Goal: Information Seeking & Learning: Learn about a topic

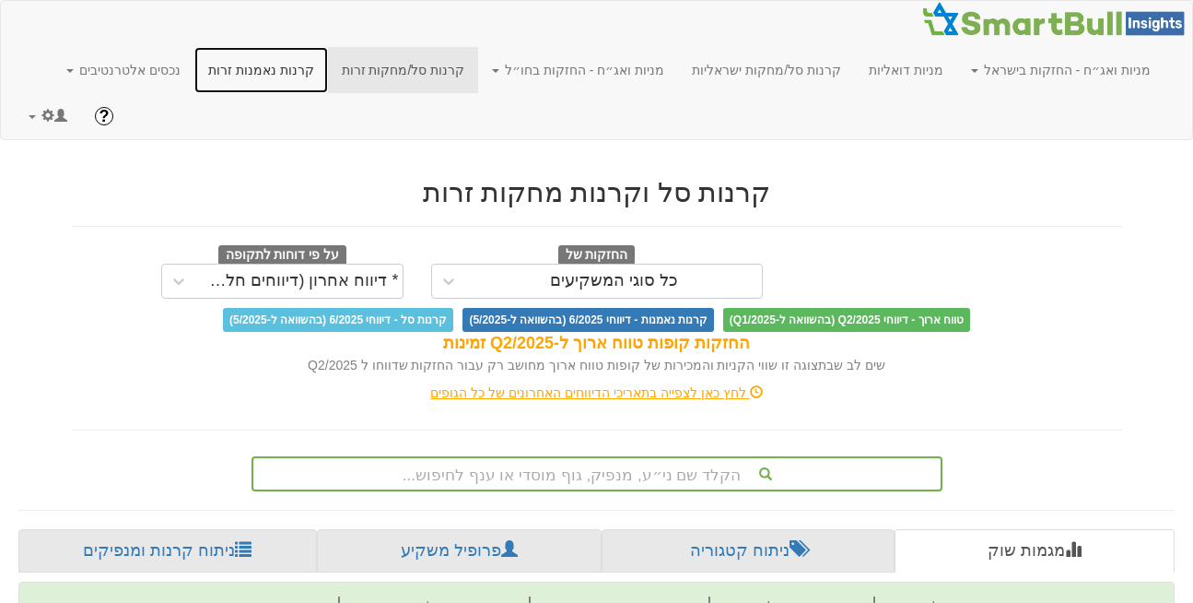
click at [328, 68] on link "קרנות נאמנות זרות" at bounding box center [261, 70] width 134 height 46
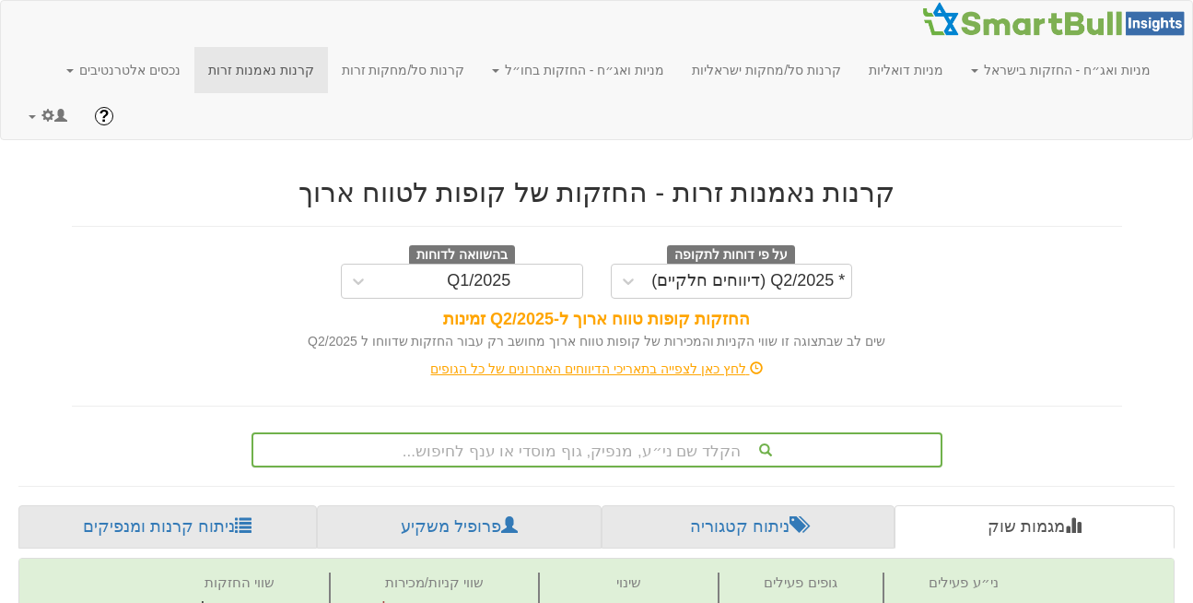
click at [547, 432] on div "הקלד שם ני״ע, מנפיק, גוף מוסדי או ענף לחיפוש..." at bounding box center [597, 449] width 691 height 35
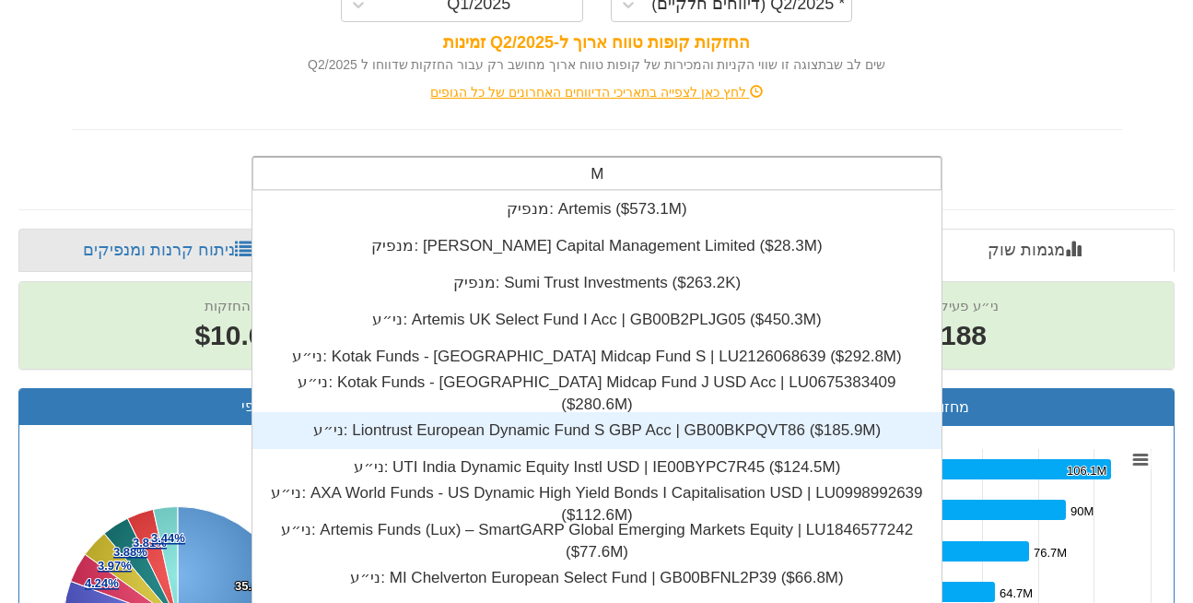
scroll to position [6192, 0]
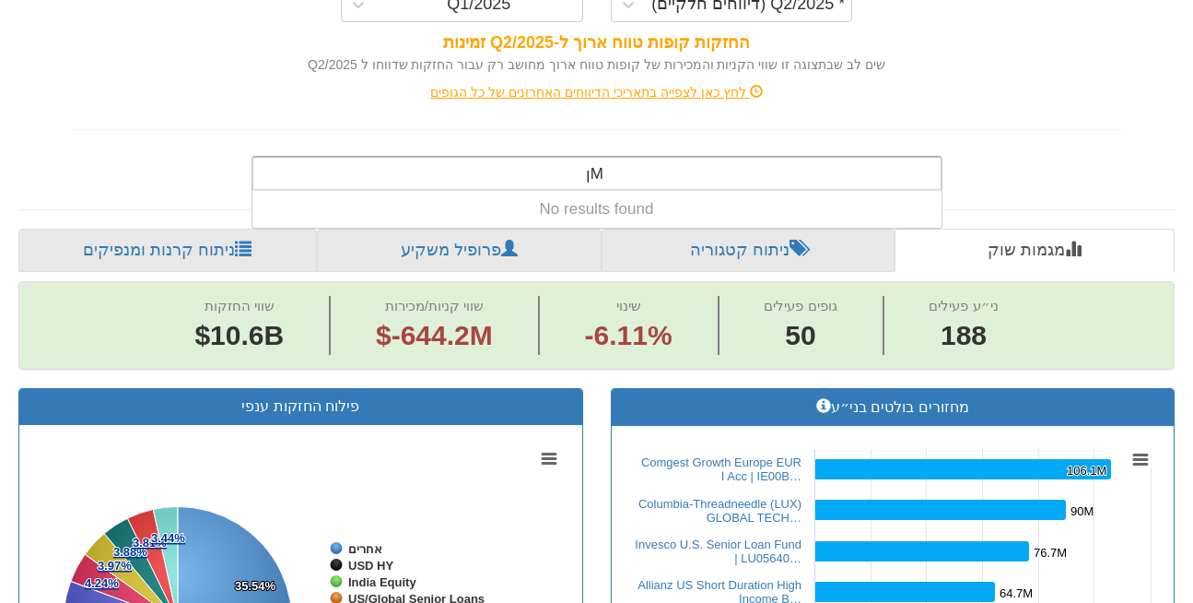
type input "M"
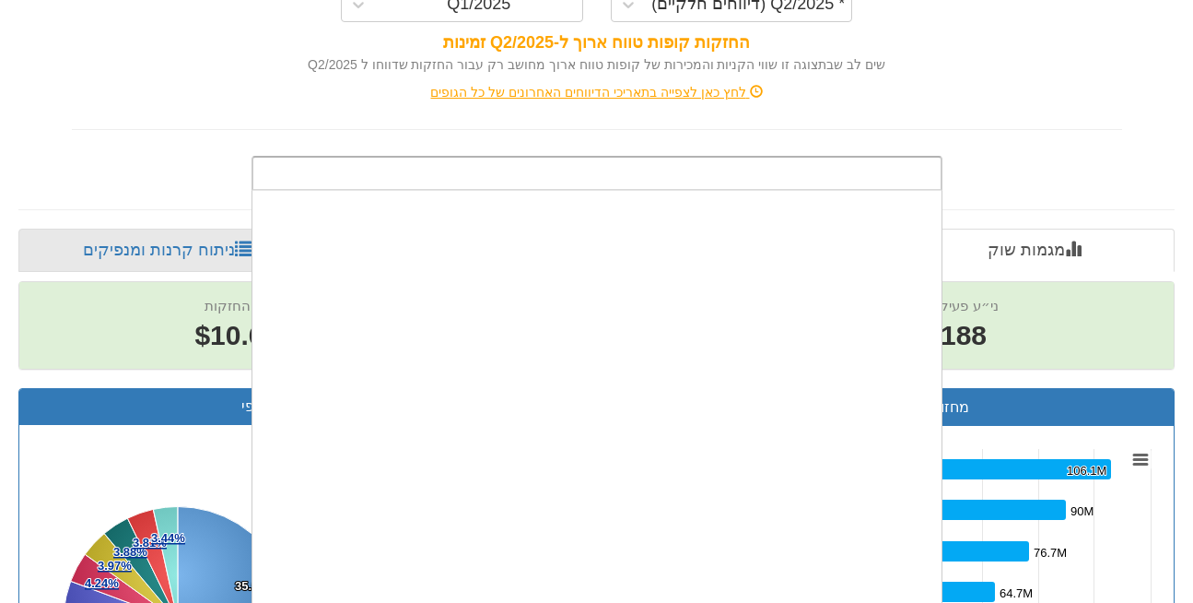
scroll to position [458, 0]
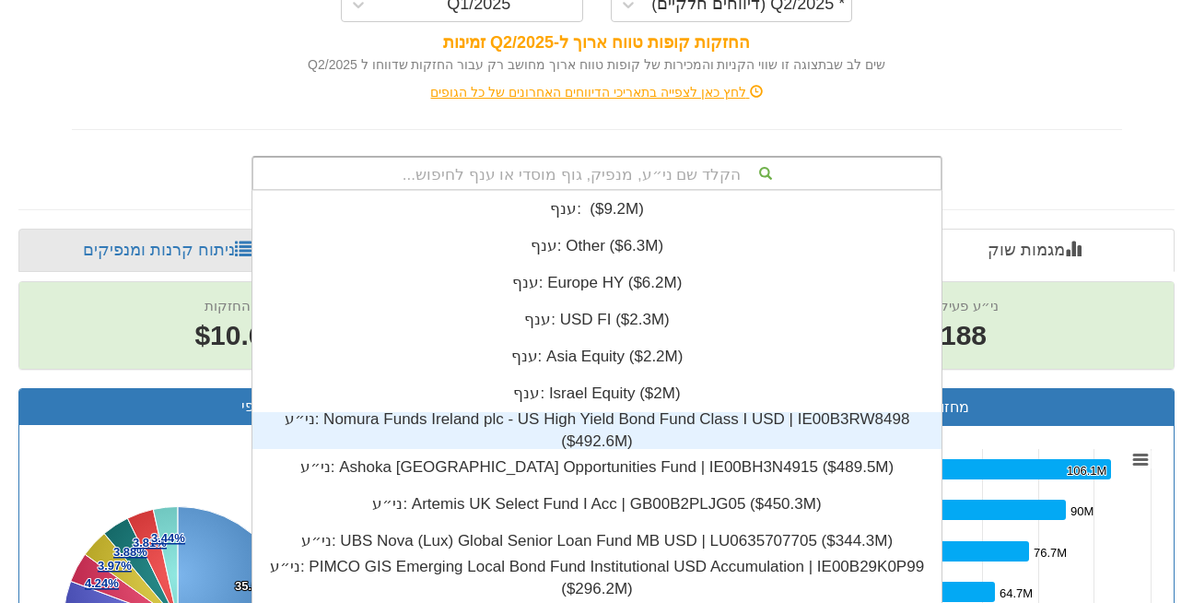
type input ";"
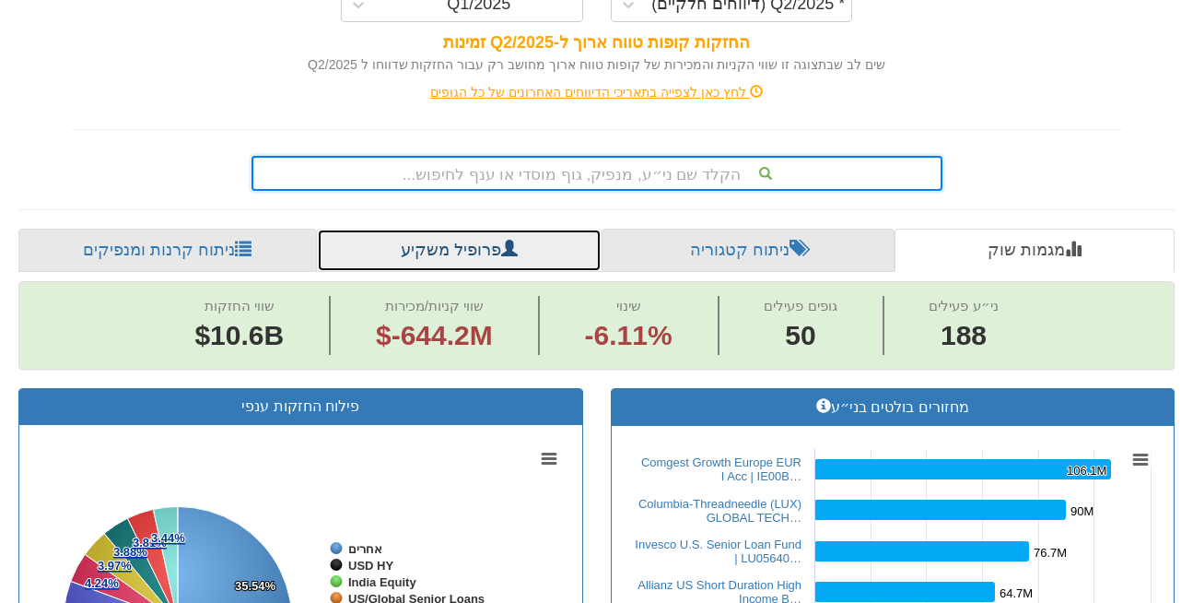
click at [465, 229] on link "פרופיל משקיע" at bounding box center [459, 251] width 285 height 44
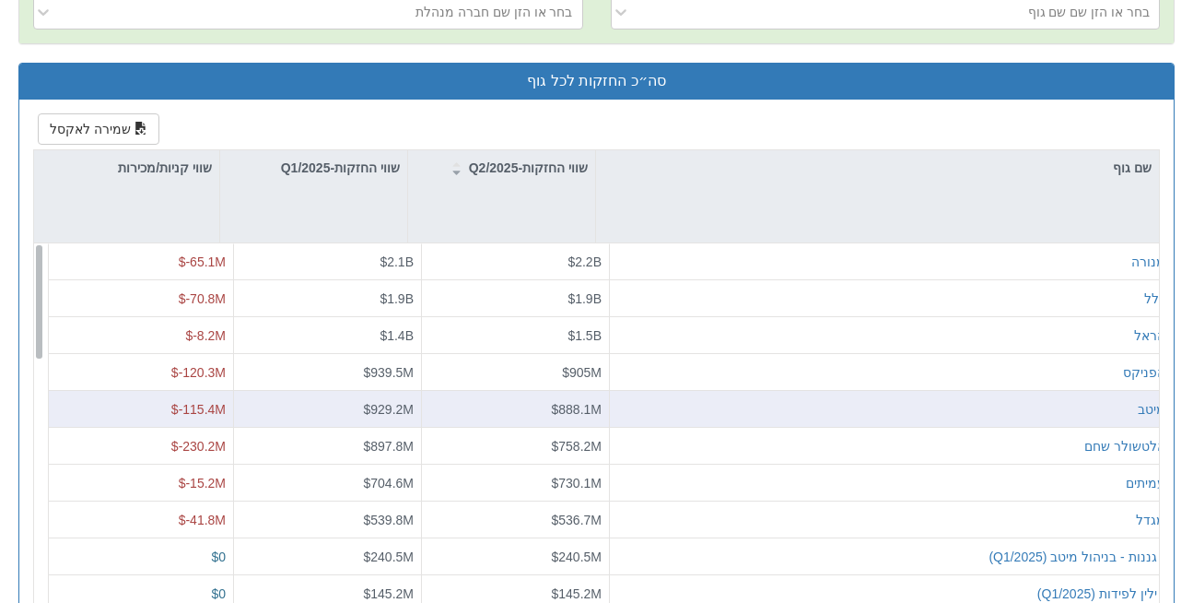
scroll to position [597, 0]
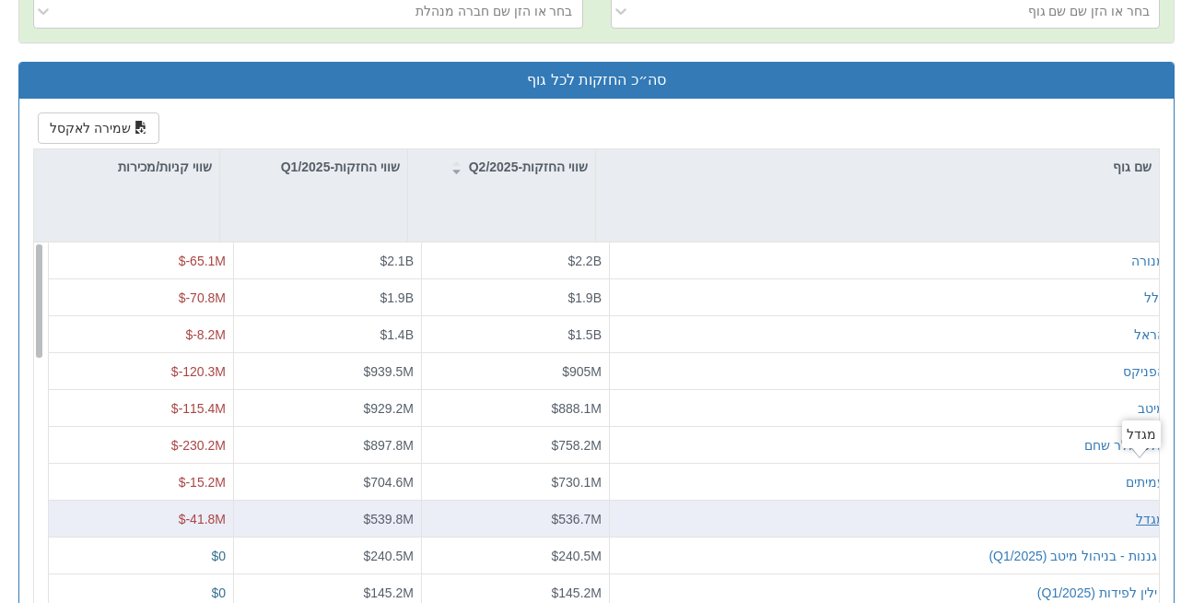
click at [1142, 509] on div "מגדל" at bounding box center [1150, 518] width 29 height 18
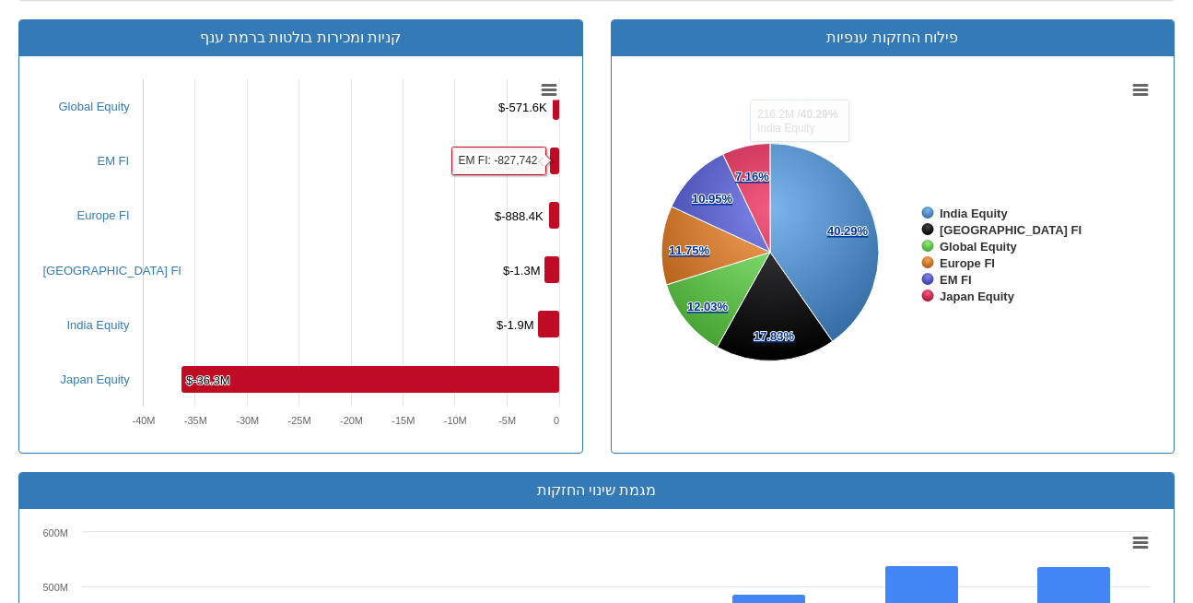
scroll to position [878, 0]
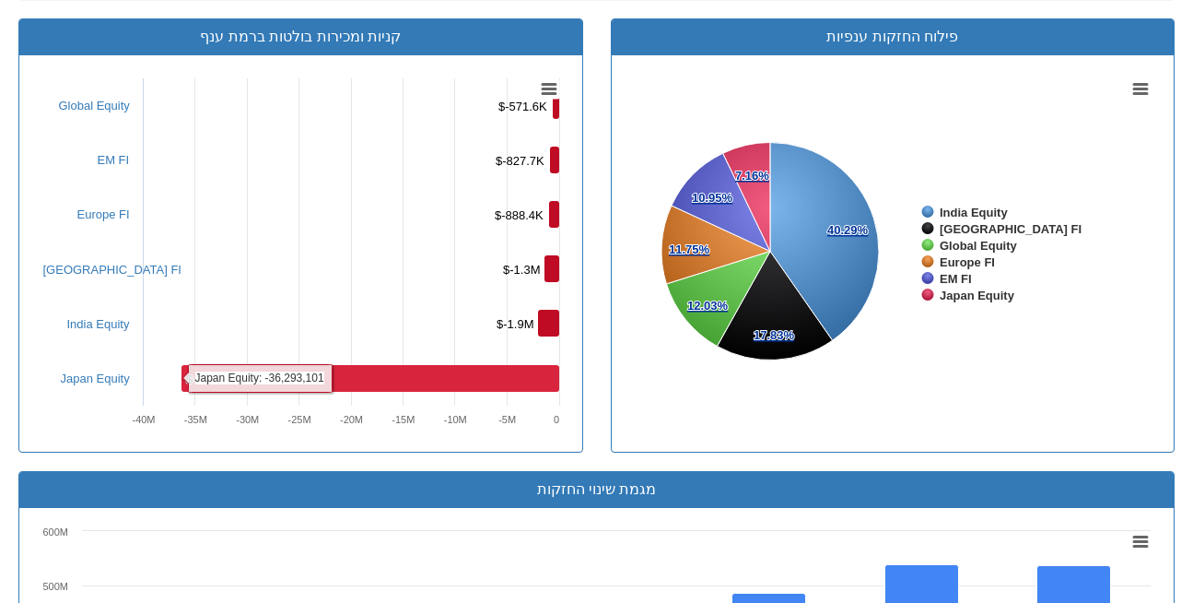
click at [360, 365] on rect at bounding box center [371, 378] width 378 height 27
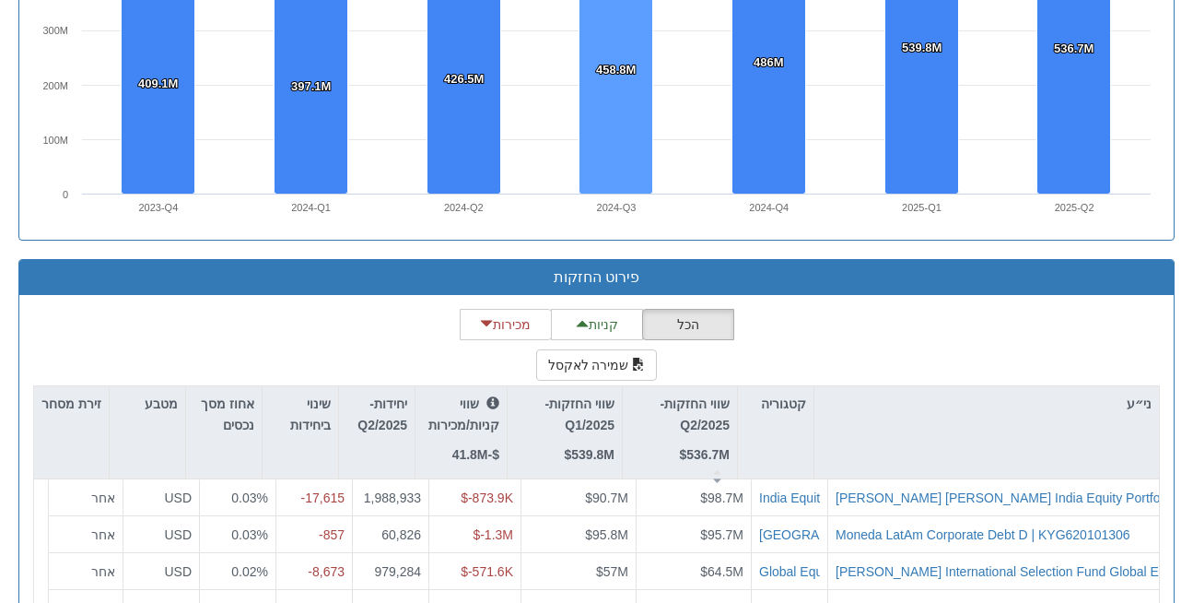
scroll to position [1547, 0]
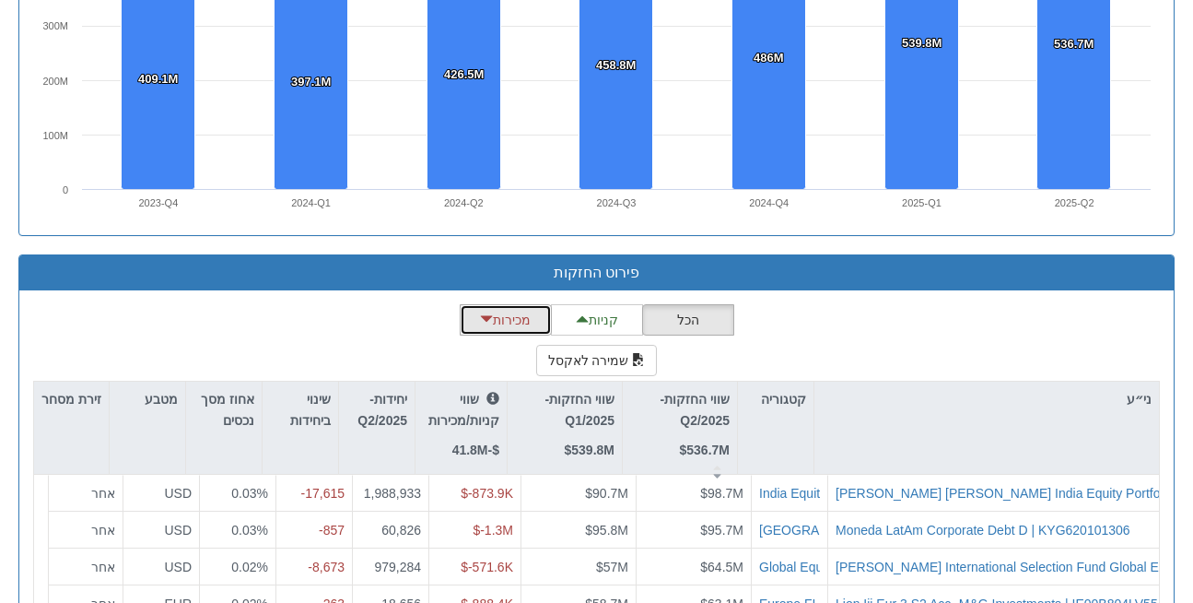
click at [505, 304] on button "מכירות" at bounding box center [506, 319] width 92 height 31
click at [472, 389] on div "שווי קניות/מכירות $-41.8M" at bounding box center [461, 424] width 76 height 71
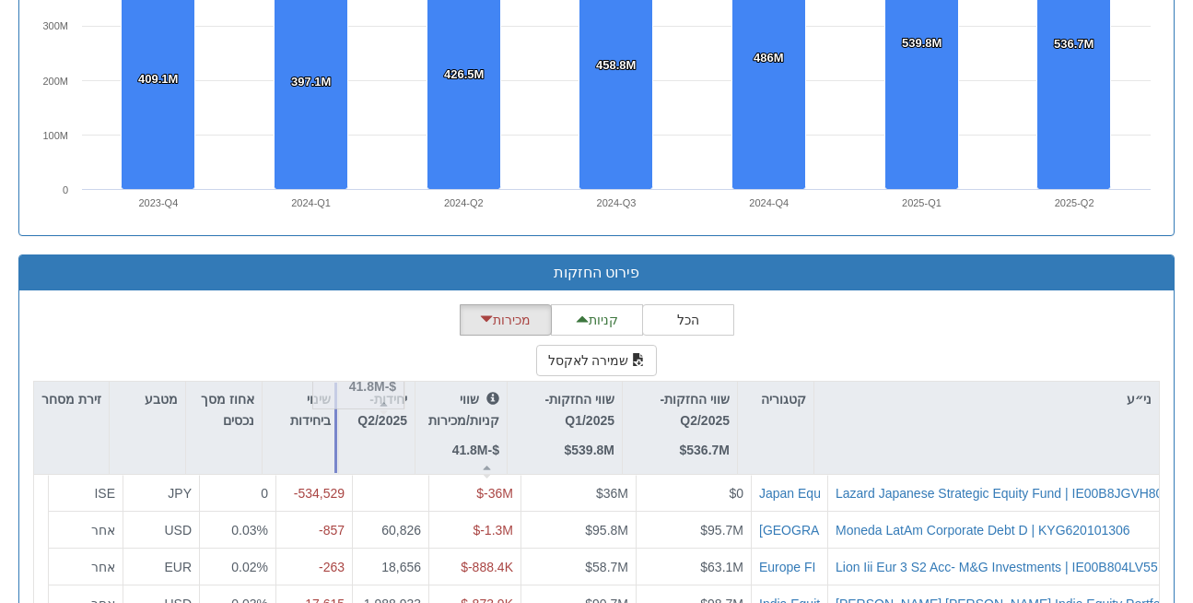
drag, startPoint x: 472, startPoint y: 389, endPoint x: 352, endPoint y: 311, distance: 143.1
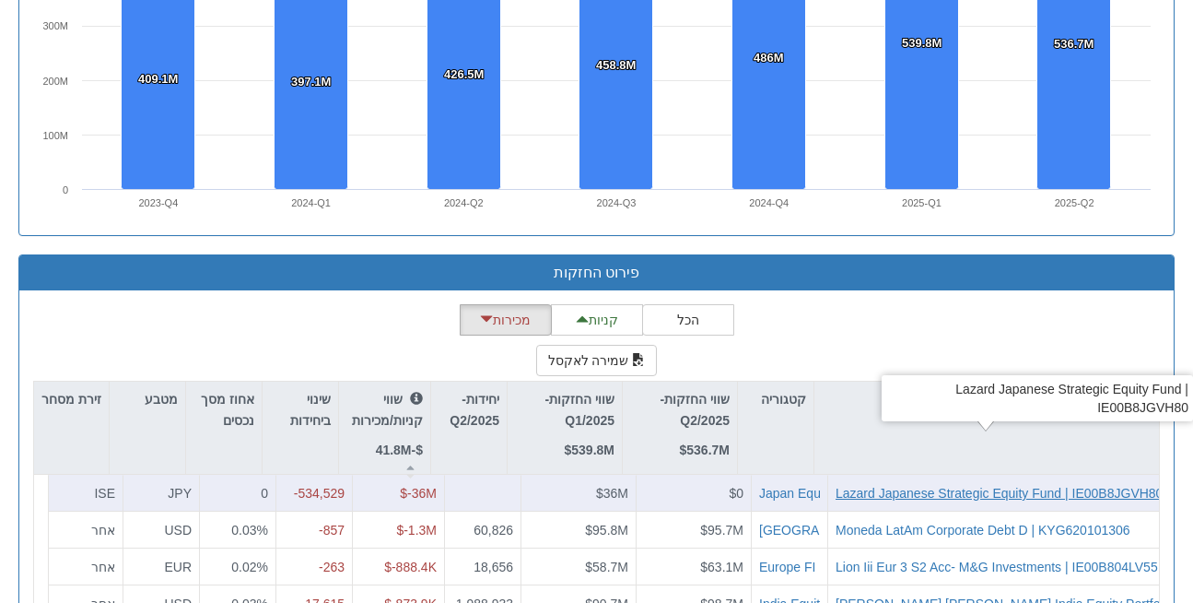
click at [863, 484] on div "Lazard Japanese Strategic Equity Fund | IE00B8JGVH80" at bounding box center [999, 493] width 327 height 18
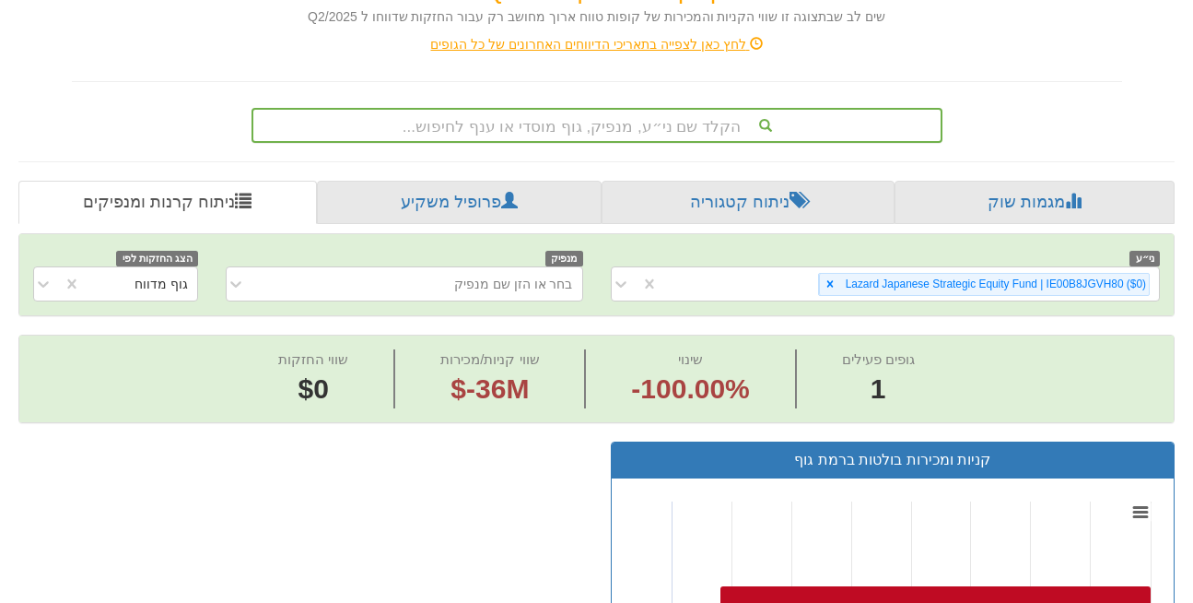
scroll to position [325, 0]
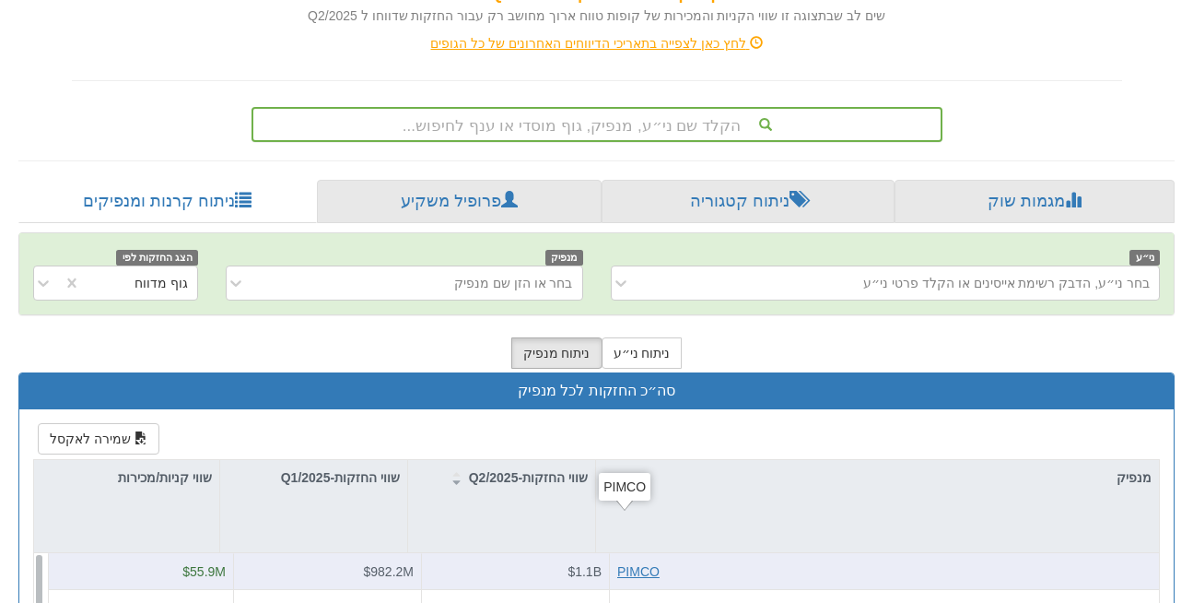
click at [638, 562] on div "PIMCO" at bounding box center [638, 571] width 42 height 18
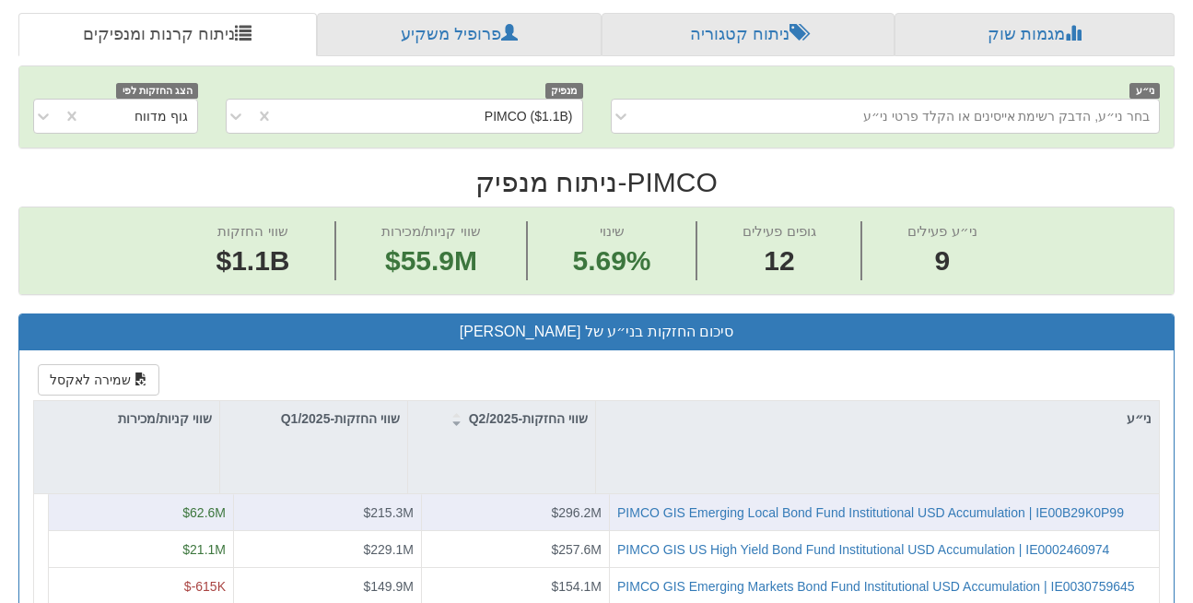
scroll to position [498, 0]
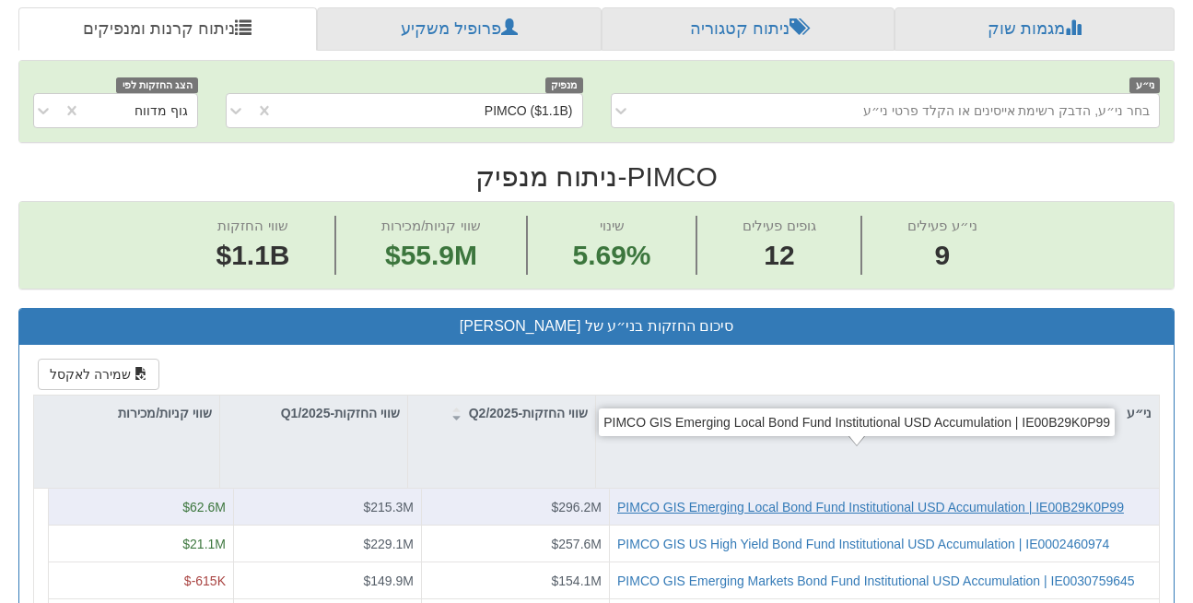
click at [844, 498] on div "PIMCO GIS Emerging Local Bond Fund Institutional USD Accumulation | IE00B29K0P99" at bounding box center [870, 507] width 507 height 18
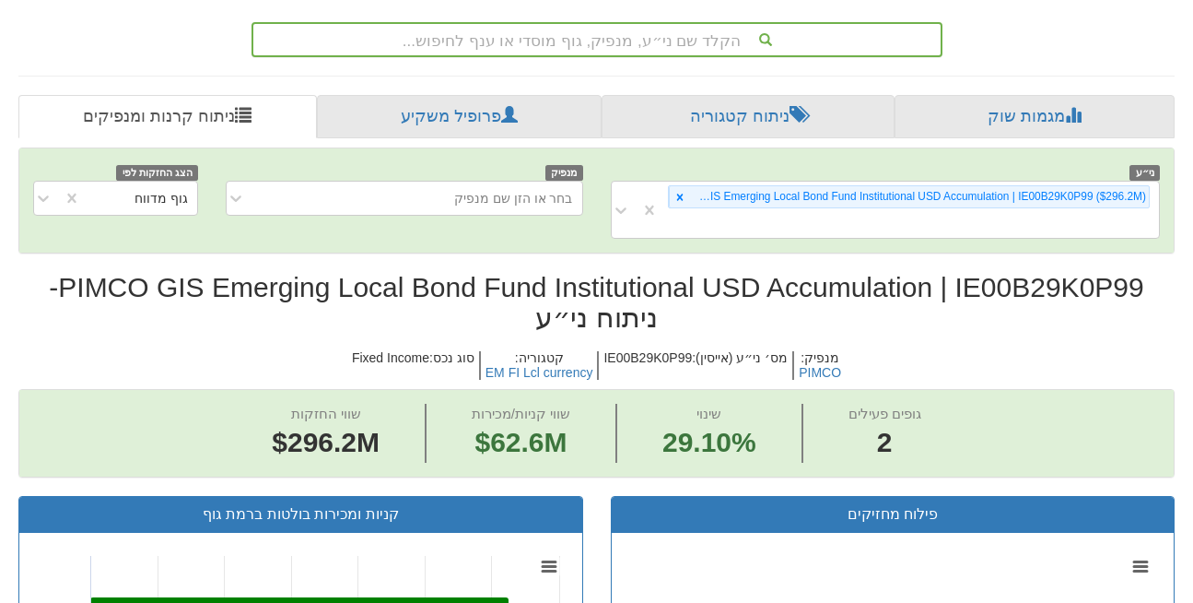
scroll to position [392, 0]
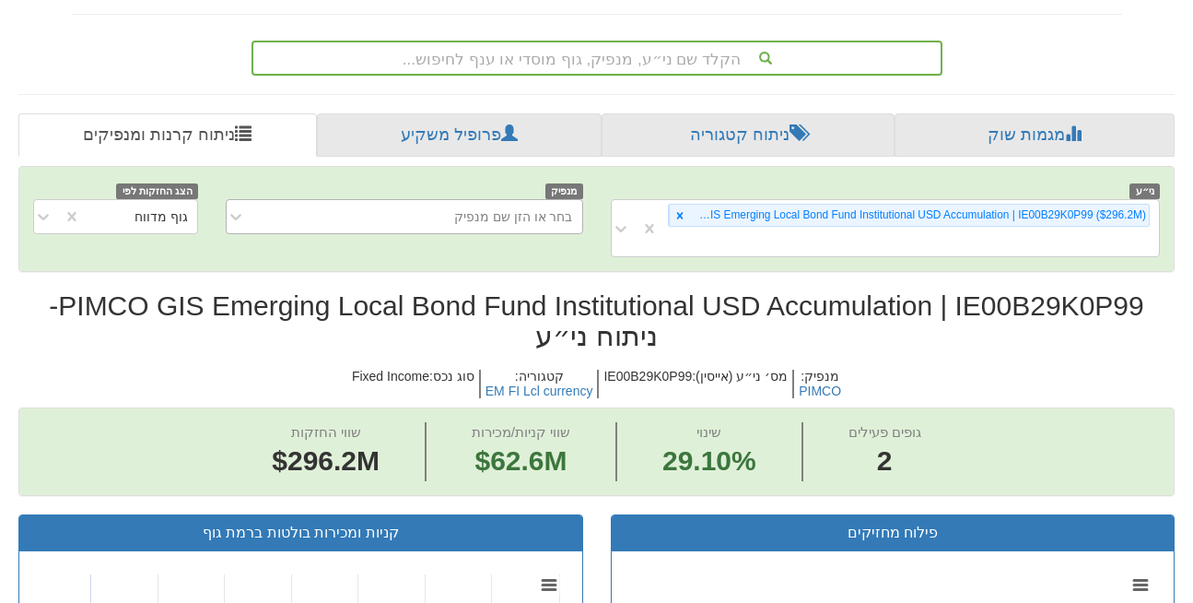
click at [510, 207] on div "בחר או הזן שם מנפיק" at bounding box center [513, 216] width 119 height 18
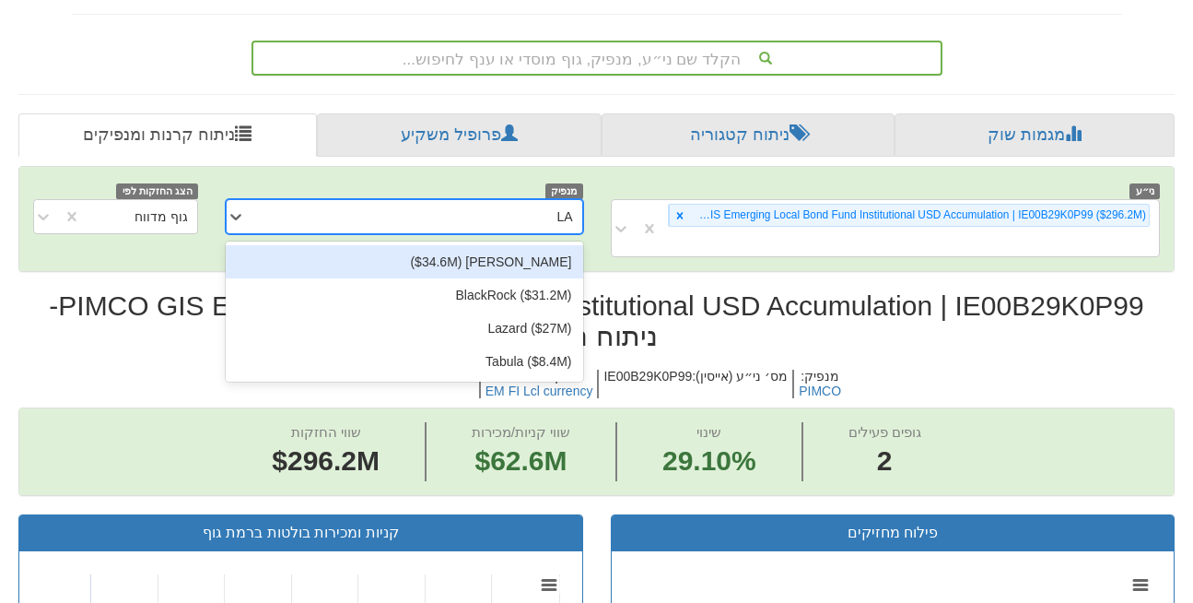
type input "LAZ"
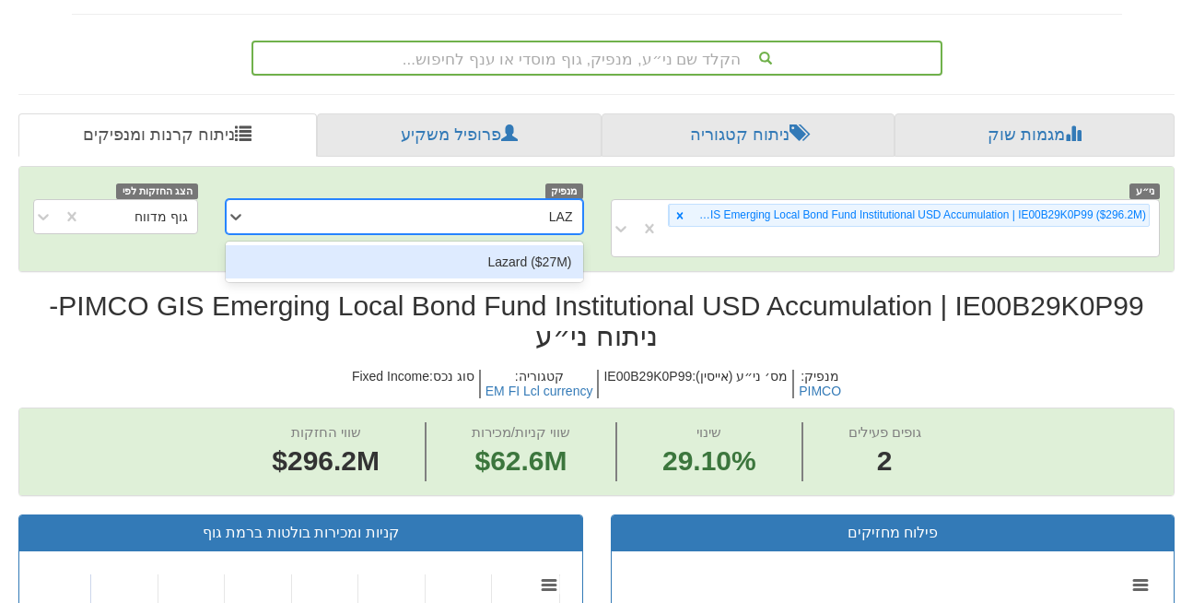
click at [515, 245] on div "Lazard ‎($27M‎)‎" at bounding box center [405, 261] width 358 height 33
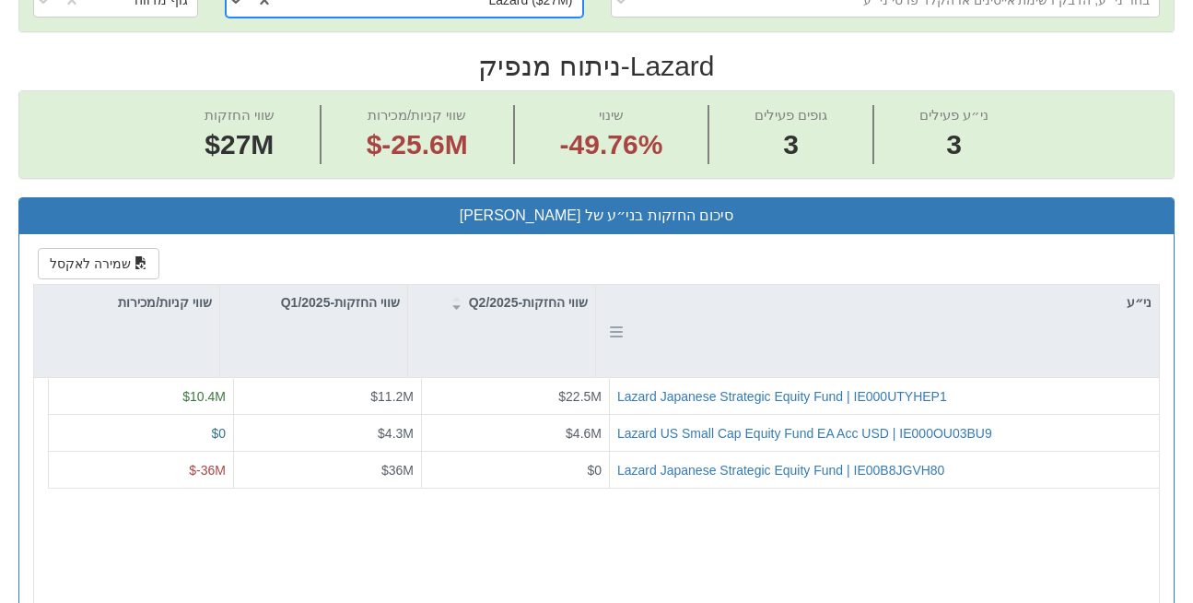
scroll to position [609, 0]
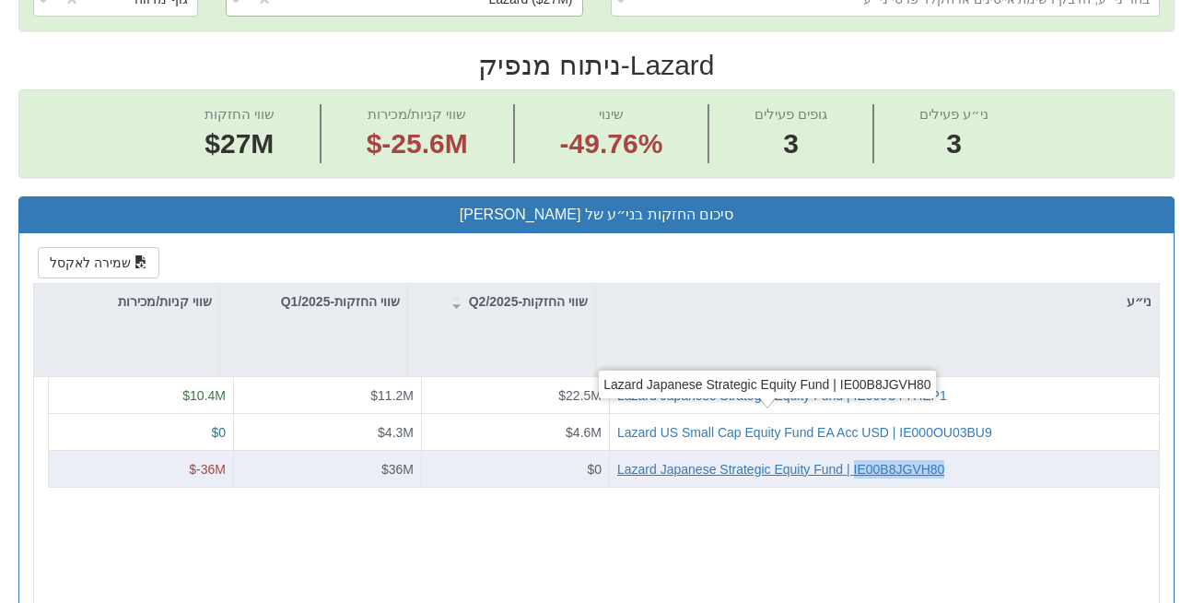
drag, startPoint x: 963, startPoint y: 413, endPoint x: 839, endPoint y: 416, distance: 123.5
click at [839, 460] on div "Lazard Japanese Strategic Equity Fund | IE00B8JGVH80" at bounding box center [891, 469] width 548 height 18
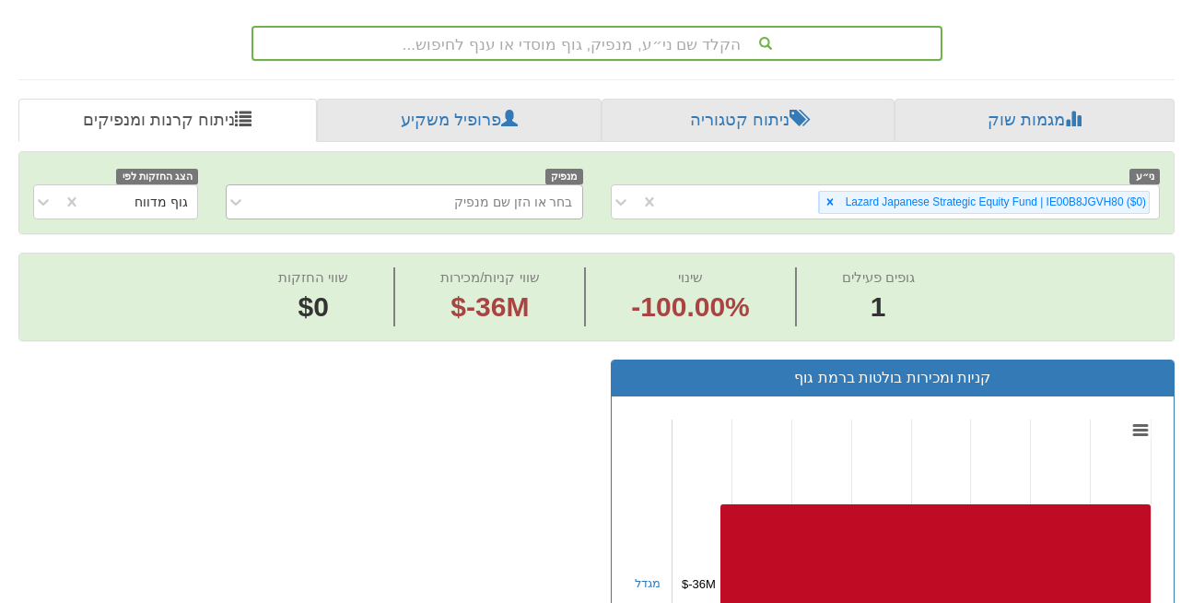
scroll to position [396, 0]
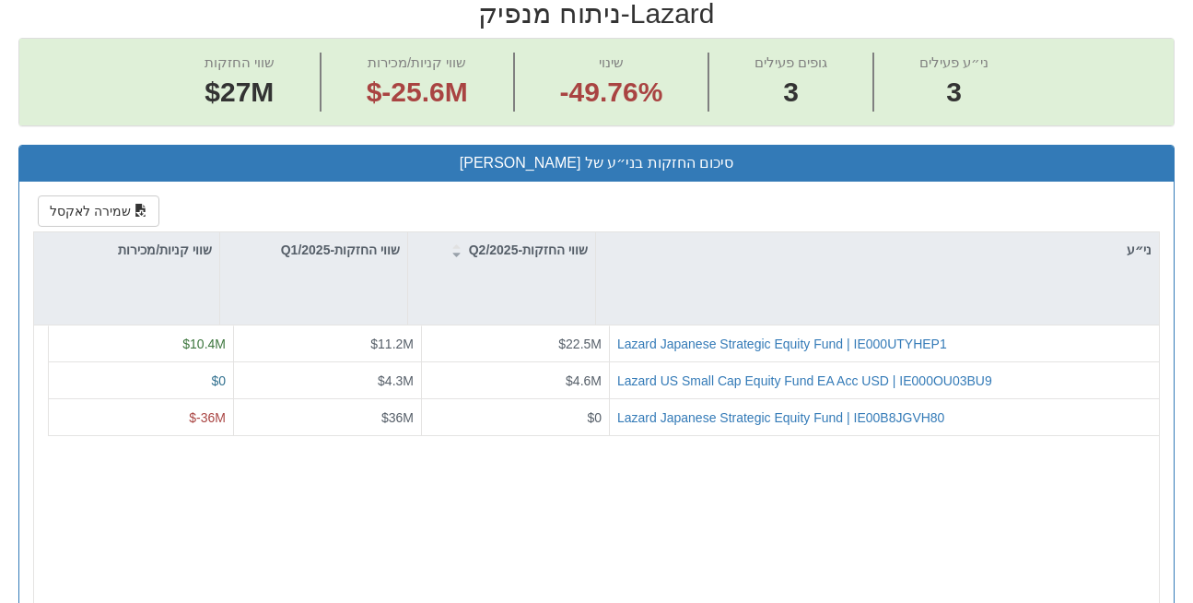
scroll to position [666, 0]
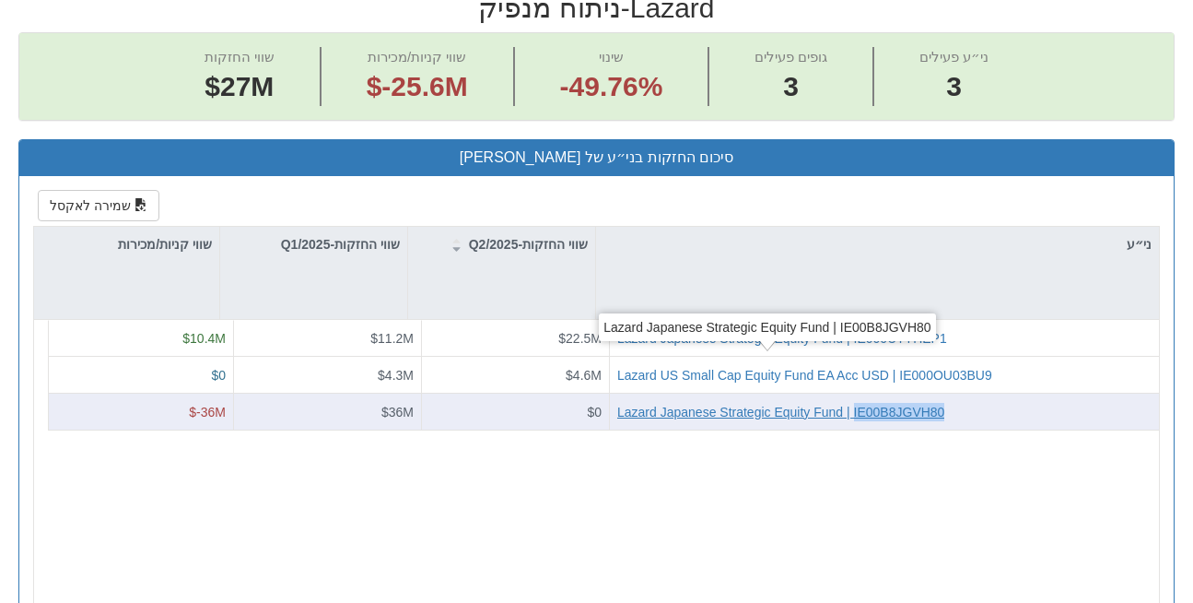
drag, startPoint x: 963, startPoint y: 358, endPoint x: 840, endPoint y: 366, distance: 122.8
click at [840, 403] on div "Lazard Japanese Strategic Equity Fund | IE00B8JGVH80" at bounding box center [891, 412] width 548 height 18
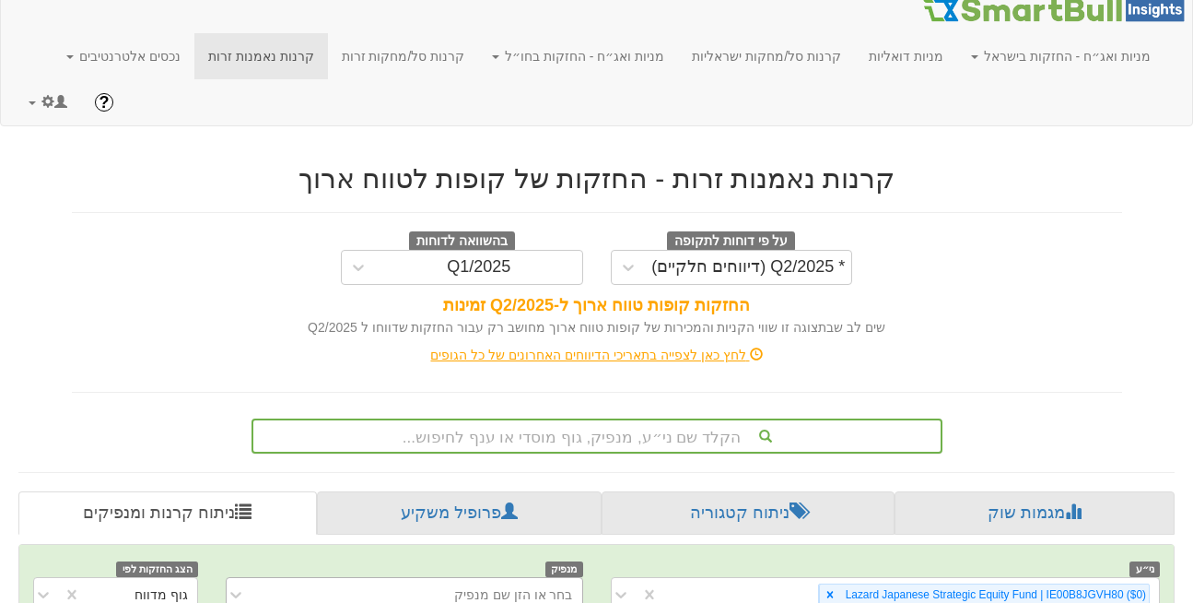
scroll to position [666, 0]
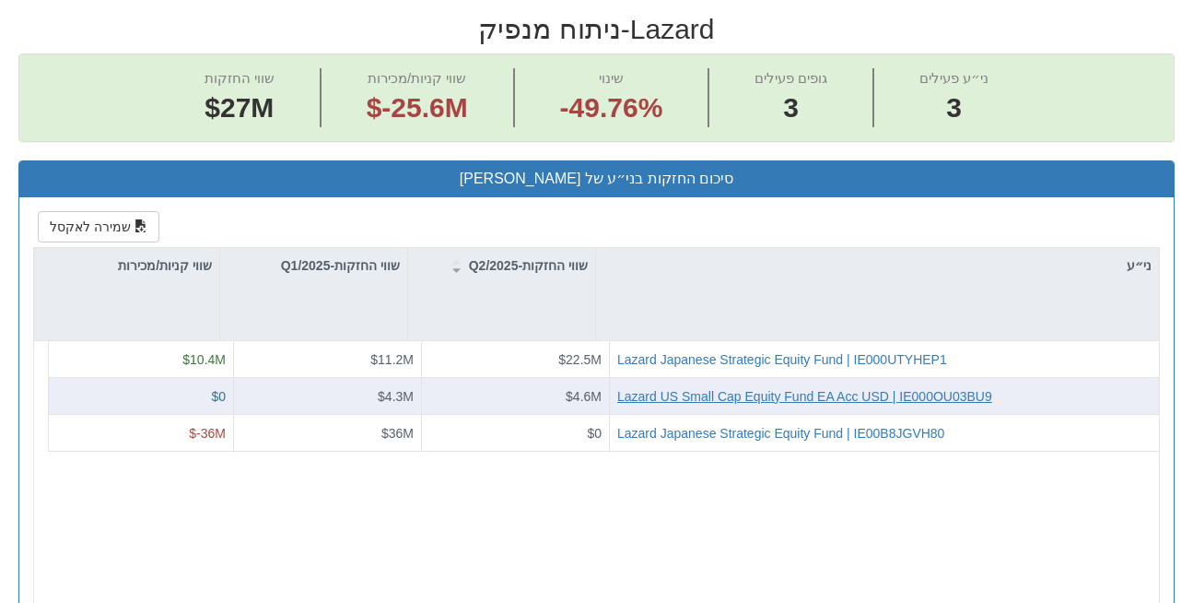
scroll to position [646, 0]
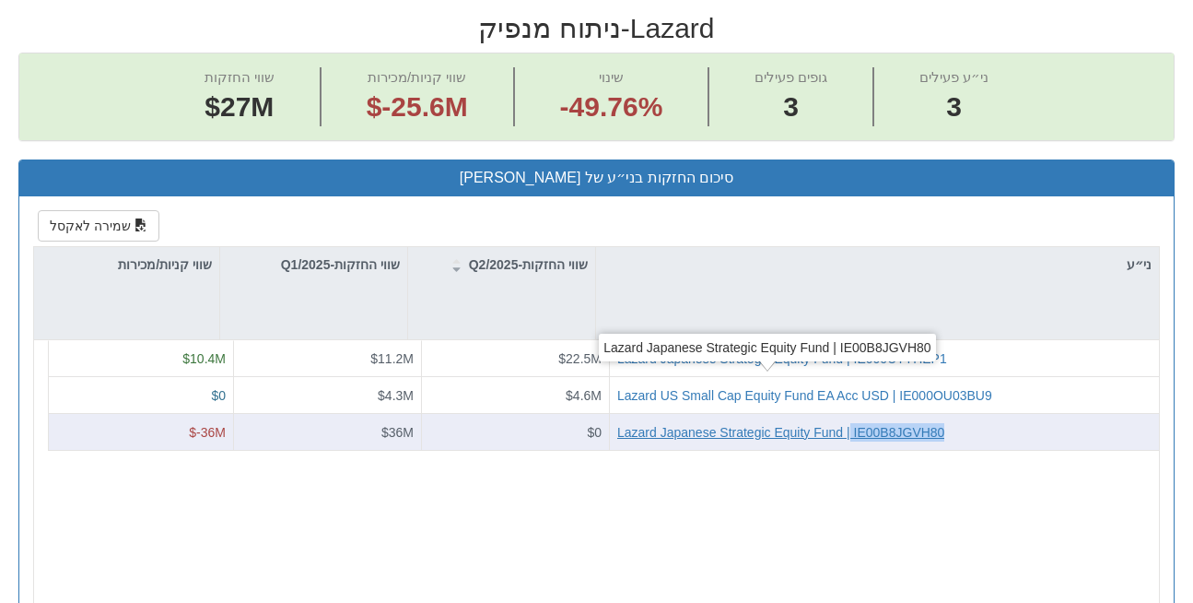
copy div "IE00B8JGVH80"
drag, startPoint x: 977, startPoint y: 381, endPoint x: 838, endPoint y: 382, distance: 139.1
click at [838, 423] on div "Lazard Japanese Strategic Equity Fund | IE00B8JGVH80" at bounding box center [891, 432] width 548 height 18
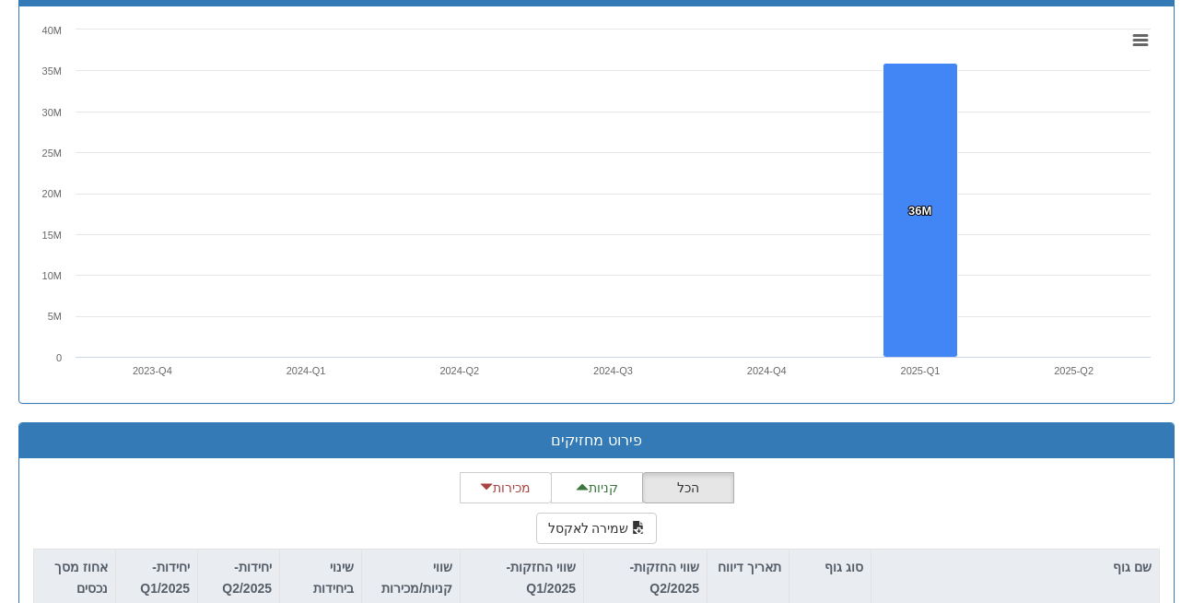
scroll to position [1267, 0]
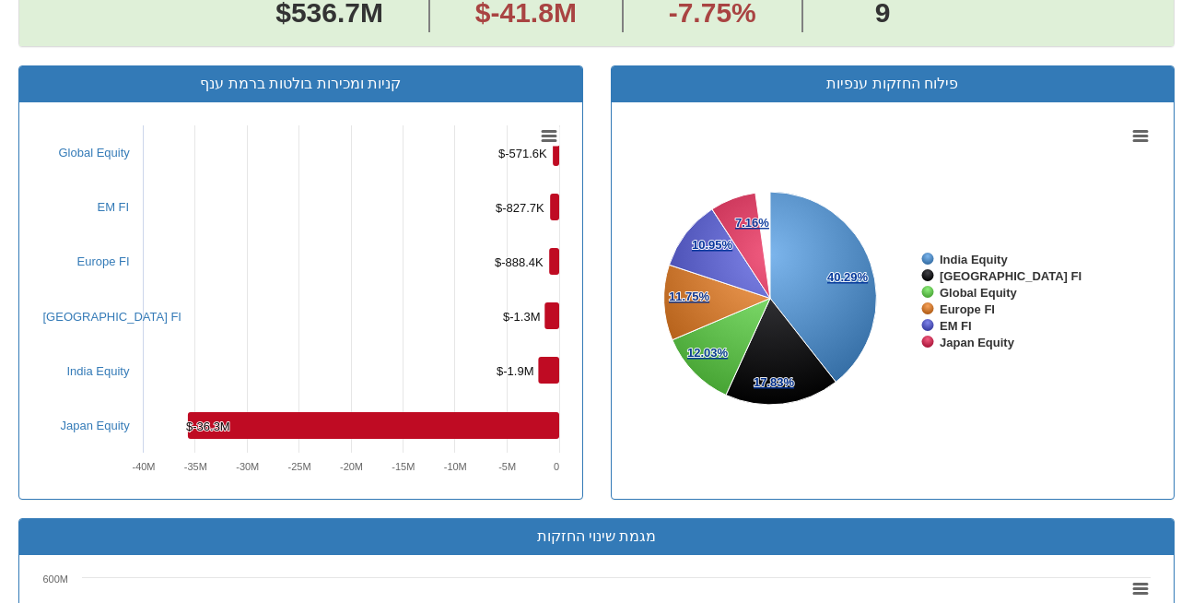
scroll to position [830, 0]
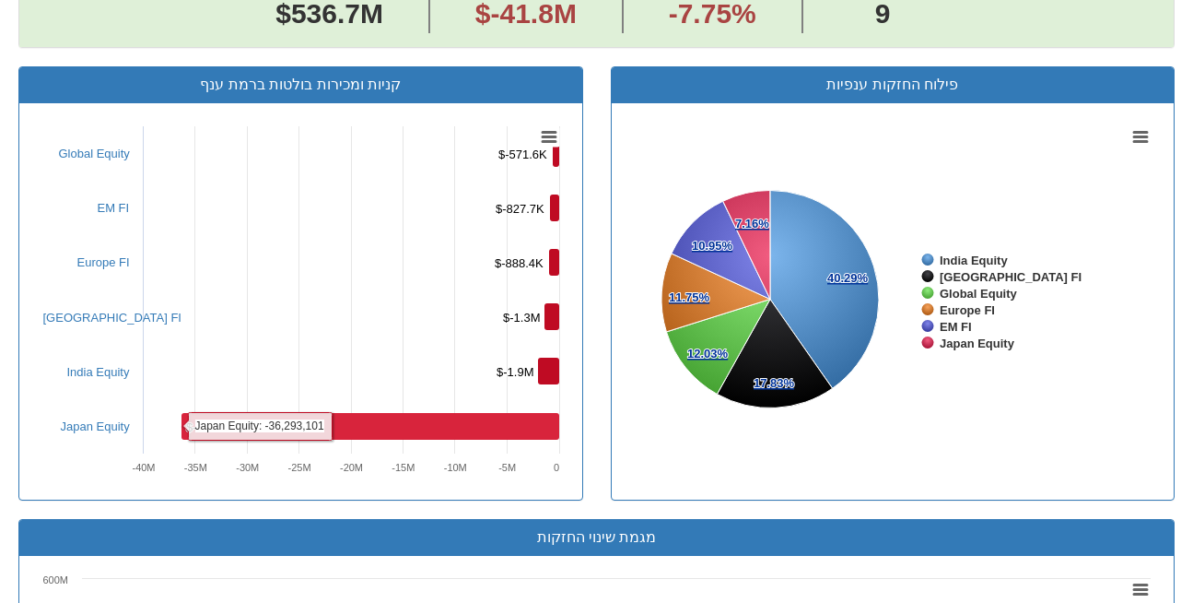
click at [416, 413] on rect at bounding box center [371, 426] width 378 height 27
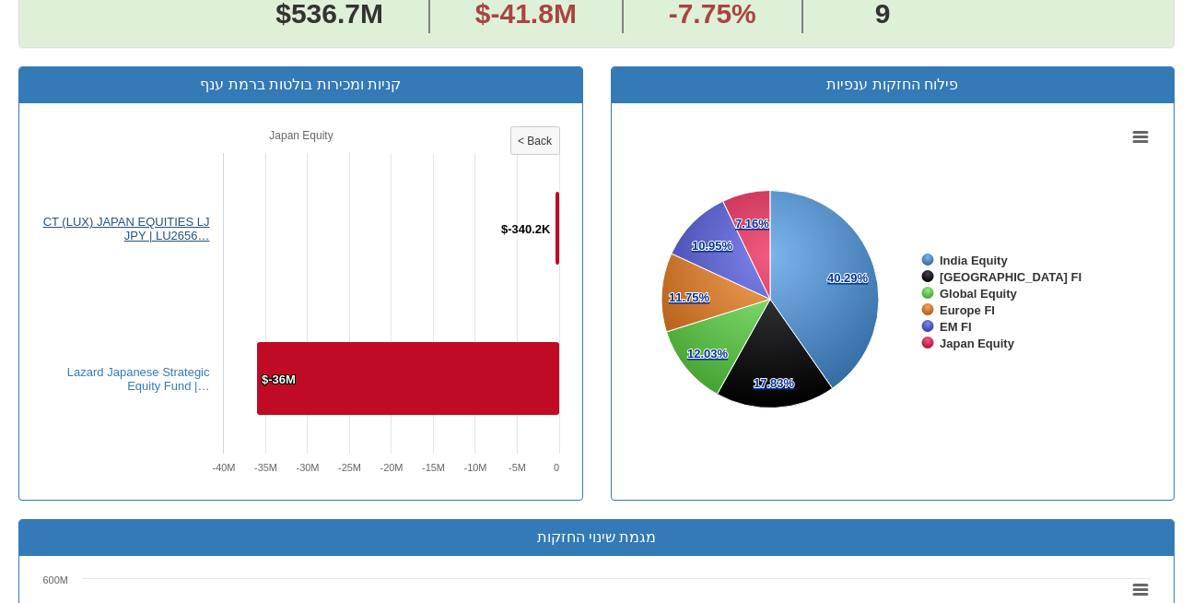
click at [173, 215] on link "CT (LUX) JAPAN EQUITIES LJ JPY | LU2656…" at bounding box center [126, 229] width 167 height 28
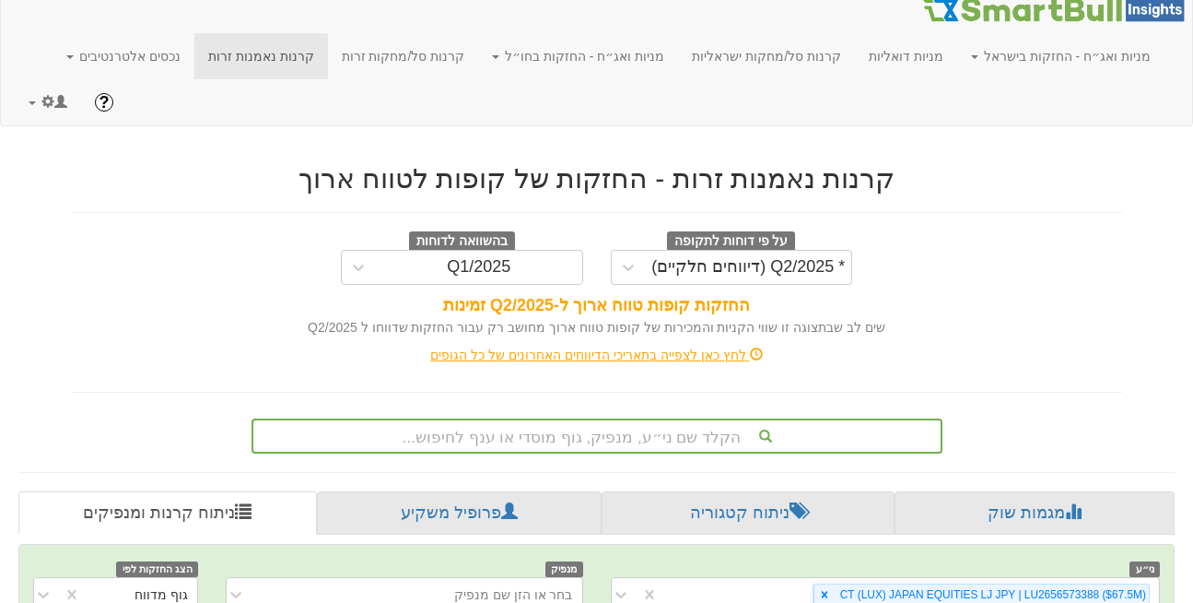
scroll to position [465, 0]
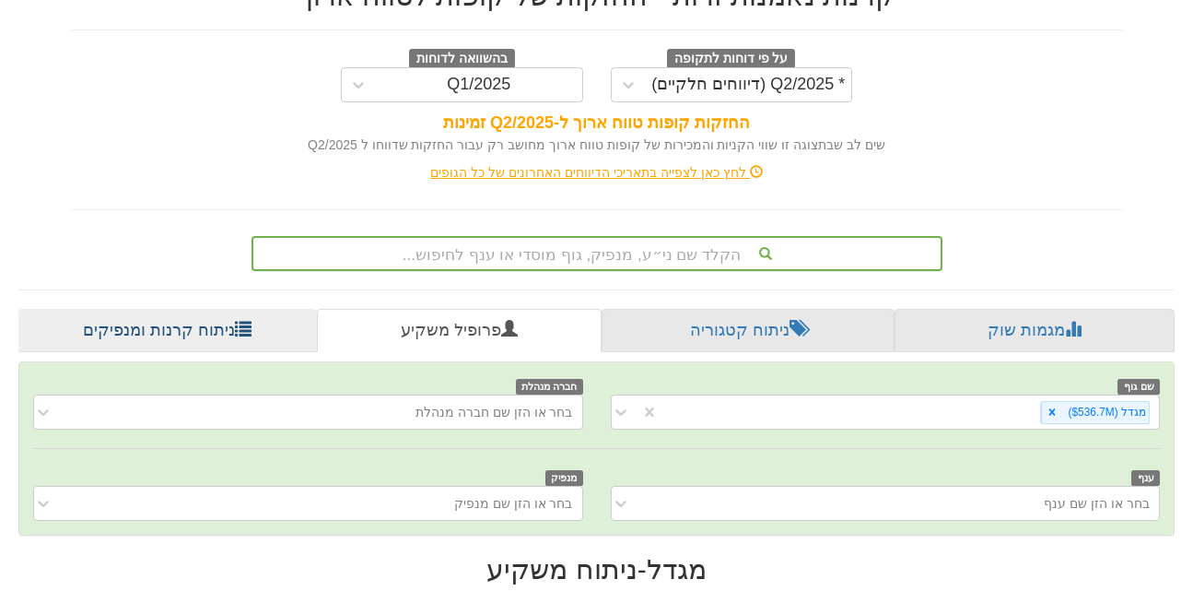
scroll to position [465, 0]
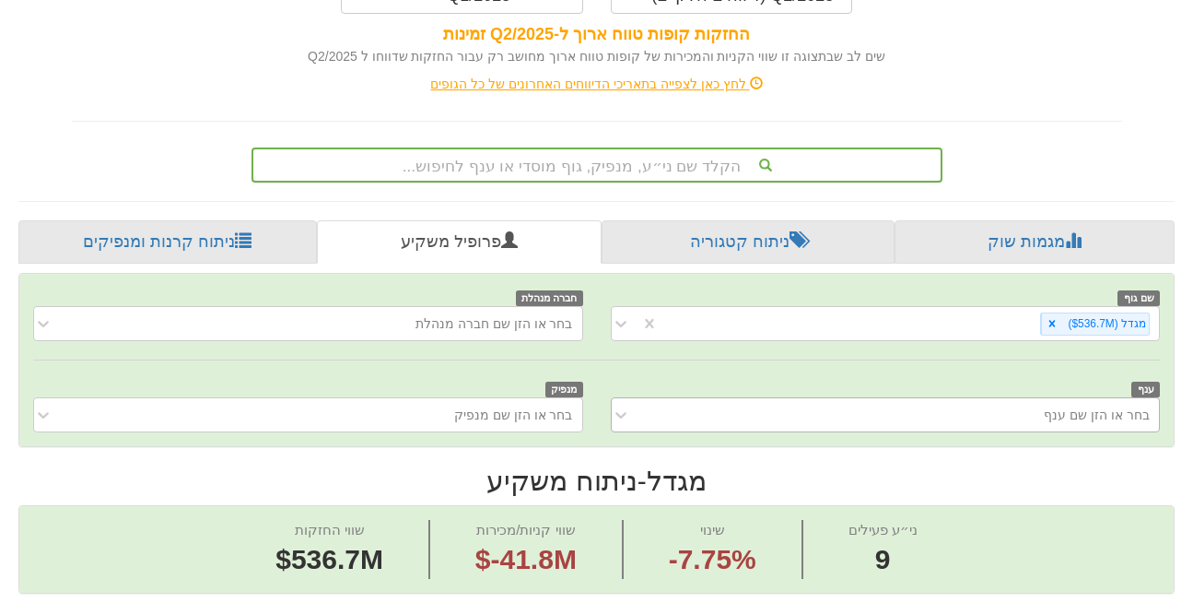
click at [1119, 407] on div "בחר או הזן שם ענף" at bounding box center [886, 414] width 550 height 35
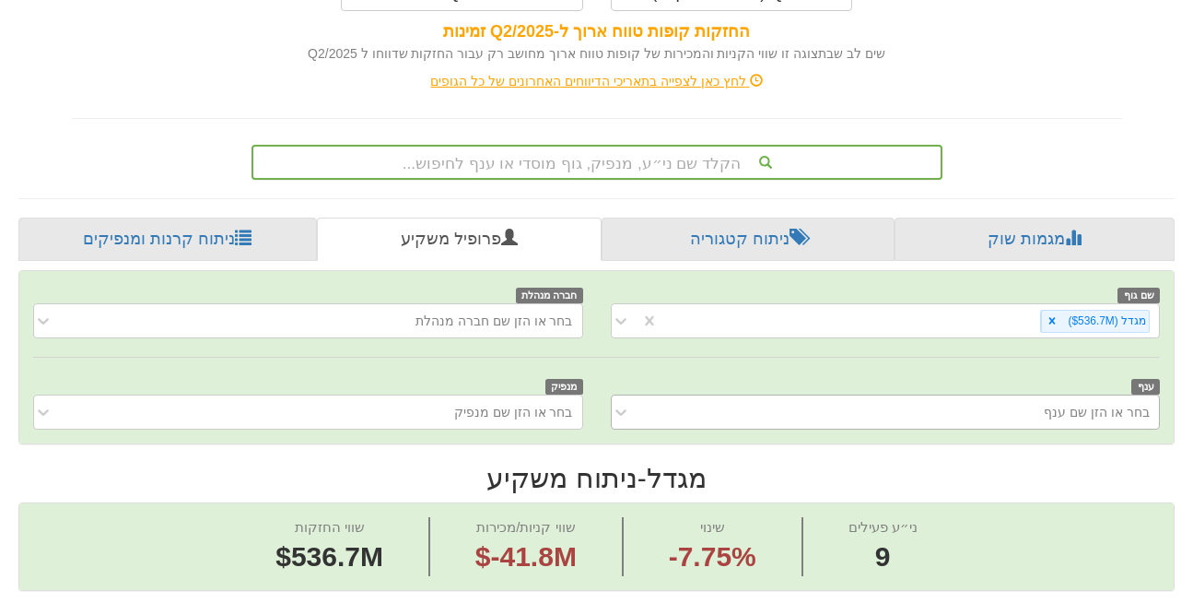
scroll to position [287, 0]
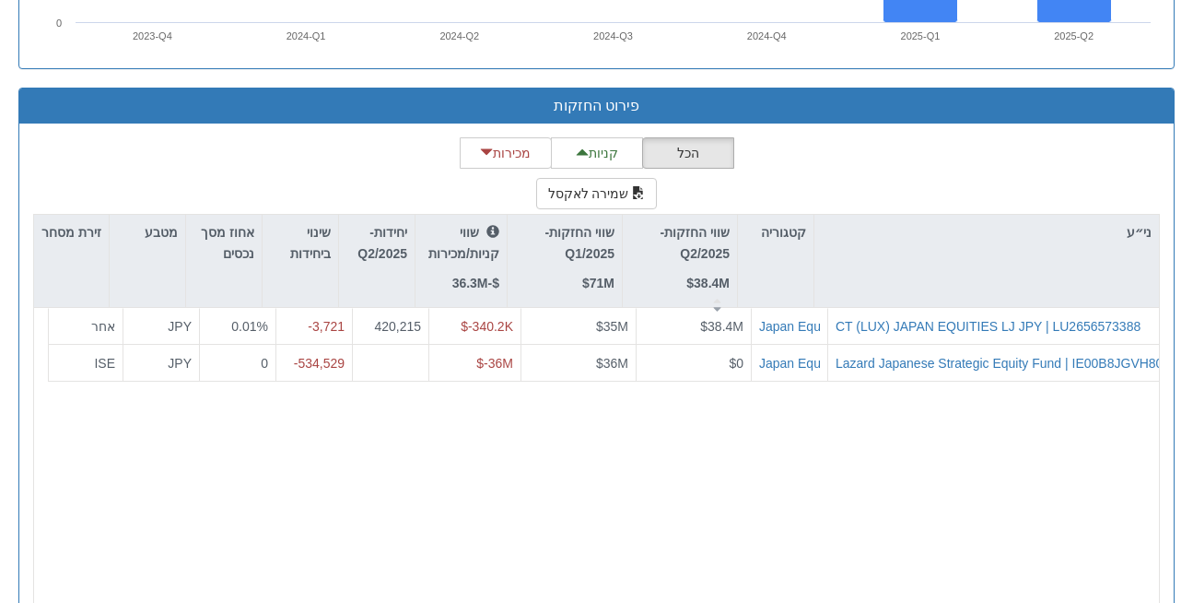
scroll to position [1715, 0]
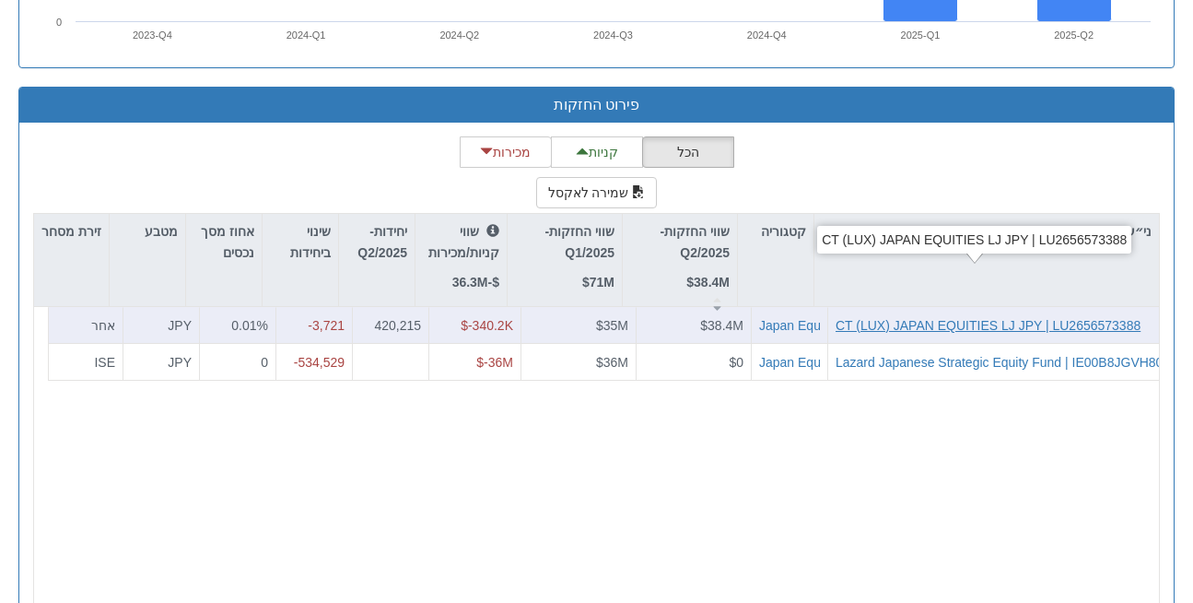
click at [878, 316] on div "CT (LUX) JAPAN EQUITIES LJ JPY | LU2656573388" at bounding box center [988, 325] width 305 height 18
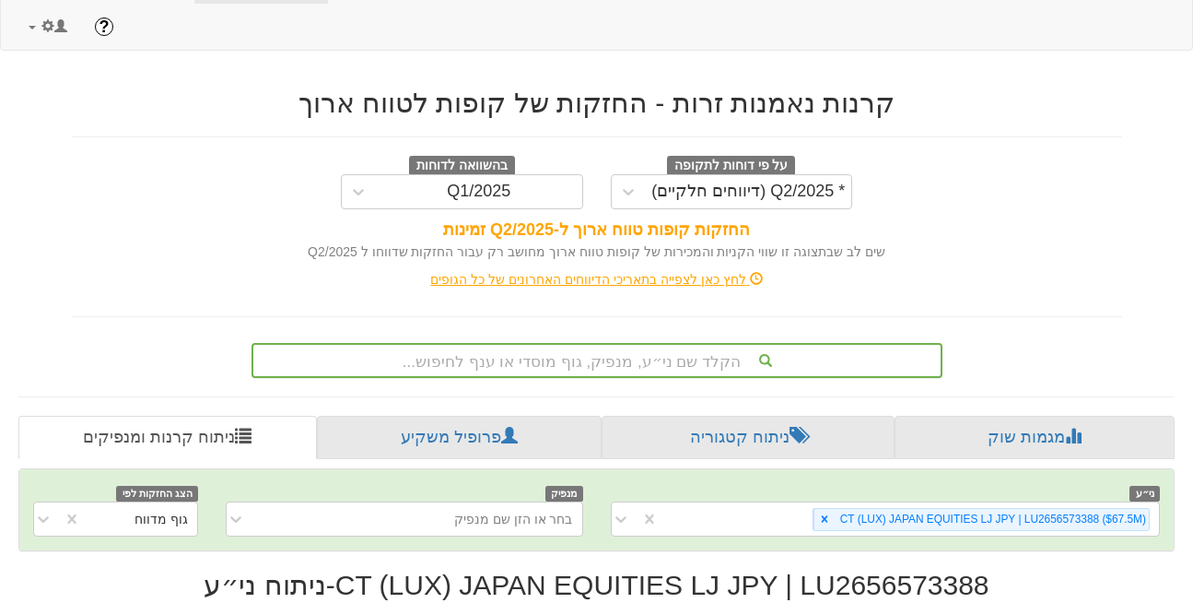
scroll to position [465, 0]
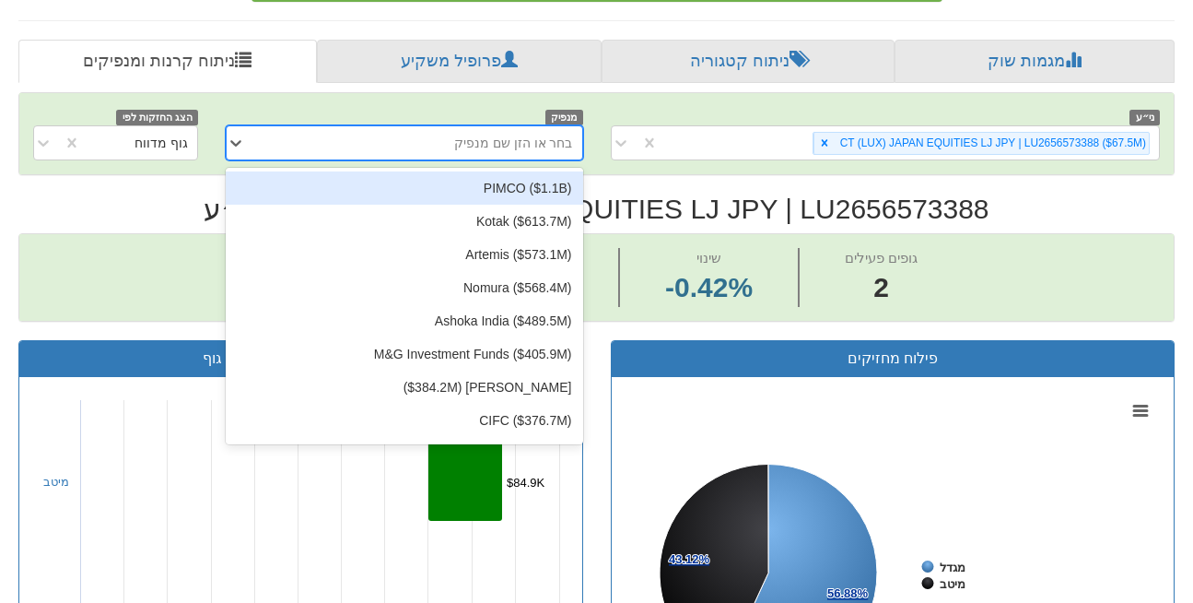
click at [505, 134] on div "בחר או הזן שם מנפיק" at bounding box center [513, 143] width 119 height 18
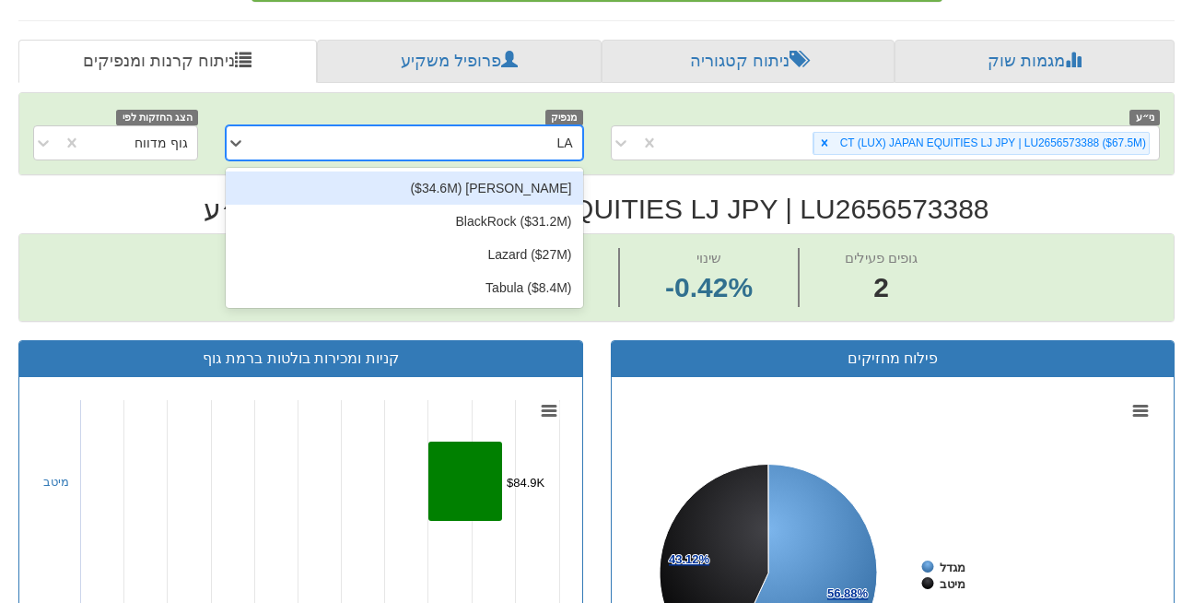
type input "LAZ"
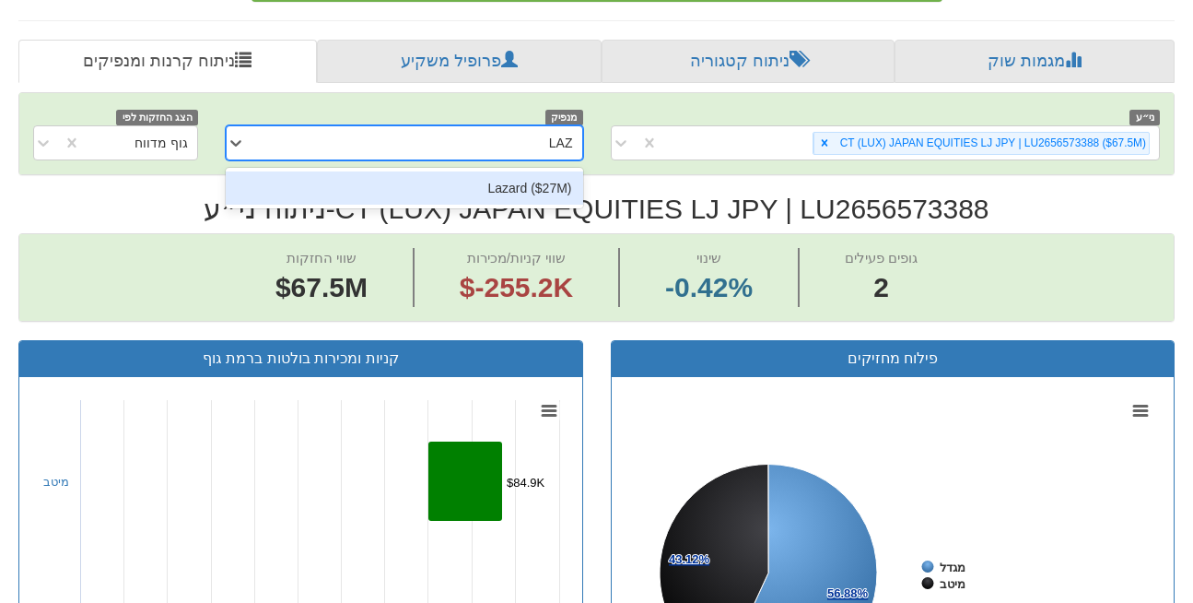
click at [512, 171] on div "Lazard ‎($27M‎)‎" at bounding box center [405, 187] width 358 height 33
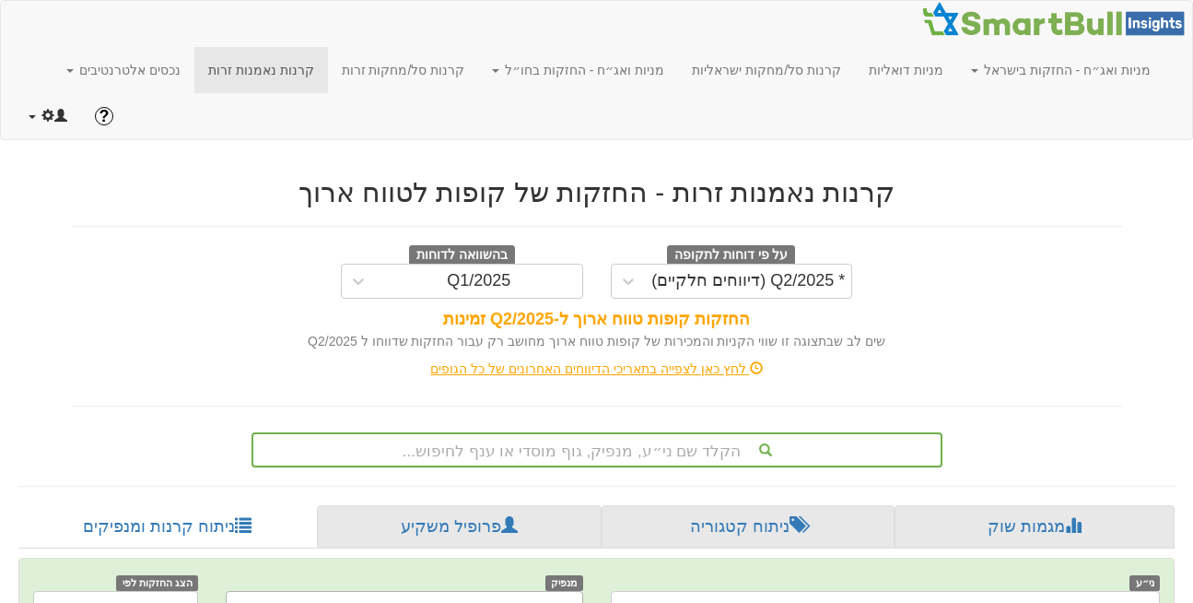
click at [31, 115] on span at bounding box center [32, 117] width 7 height 4
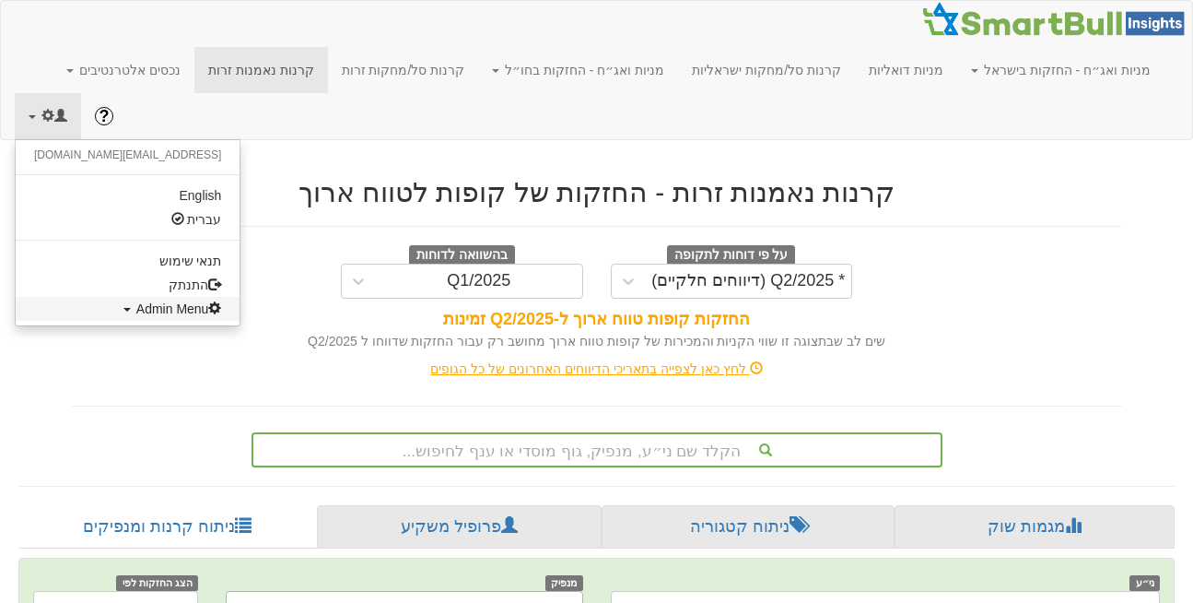
click at [108, 297] on link "Admin Menu" at bounding box center [128, 309] width 224 height 24
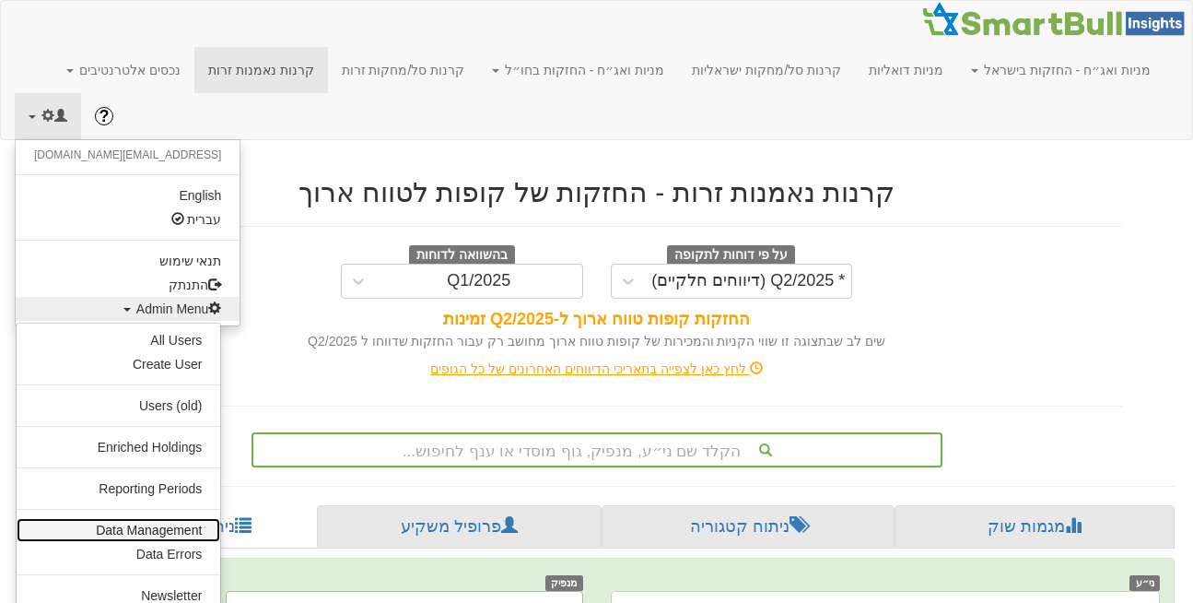
click at [136, 518] on link "Data Management" at bounding box center [119, 530] width 204 height 24
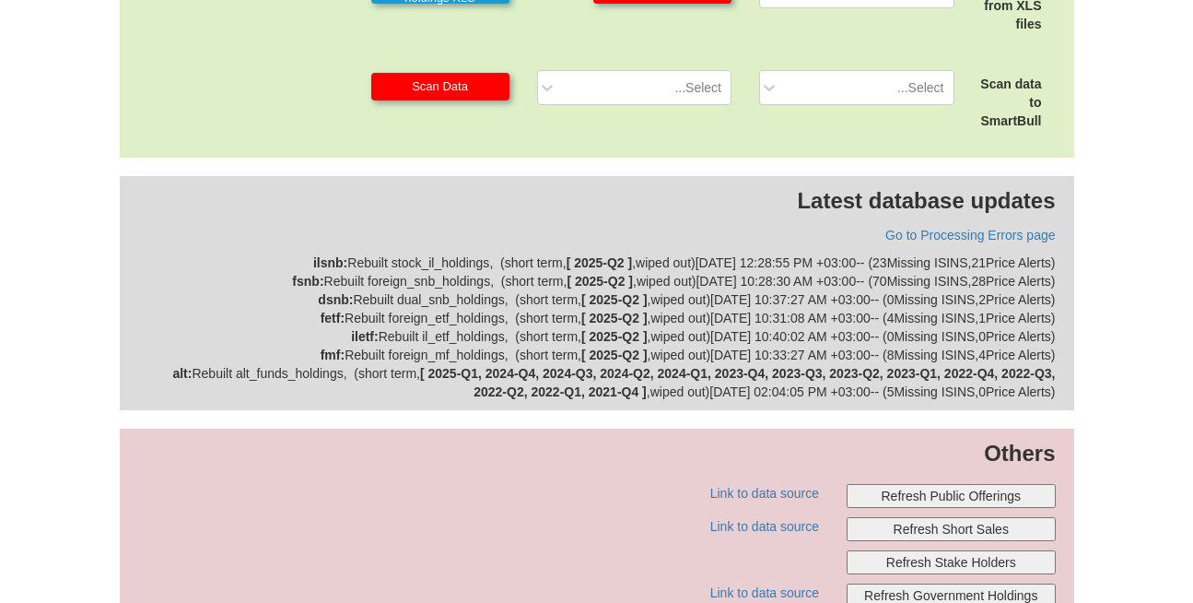
scroll to position [649, 0]
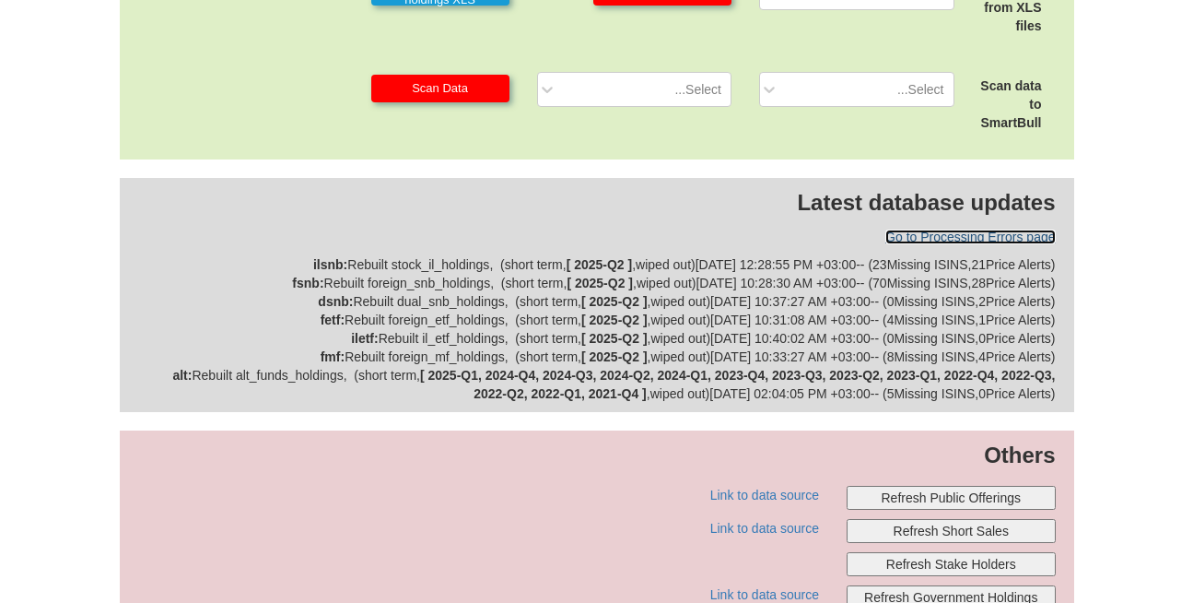
click at [985, 229] on link "Go to Processing Errors page" at bounding box center [971, 236] width 170 height 15
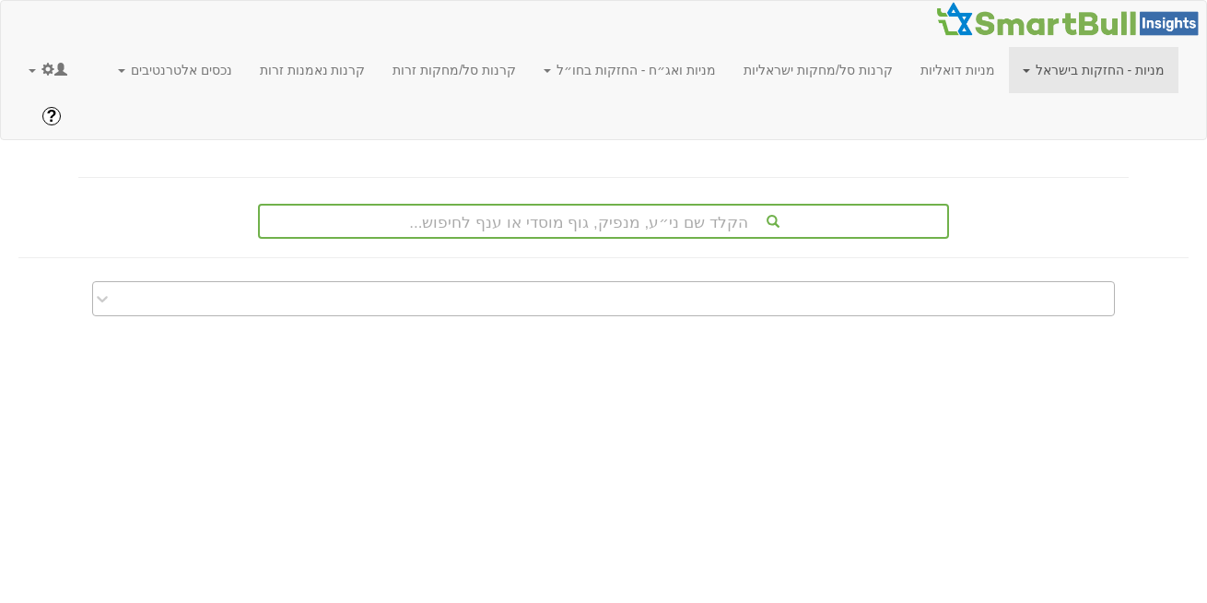
click at [958, 284] on div at bounding box center [618, 298] width 992 height 29
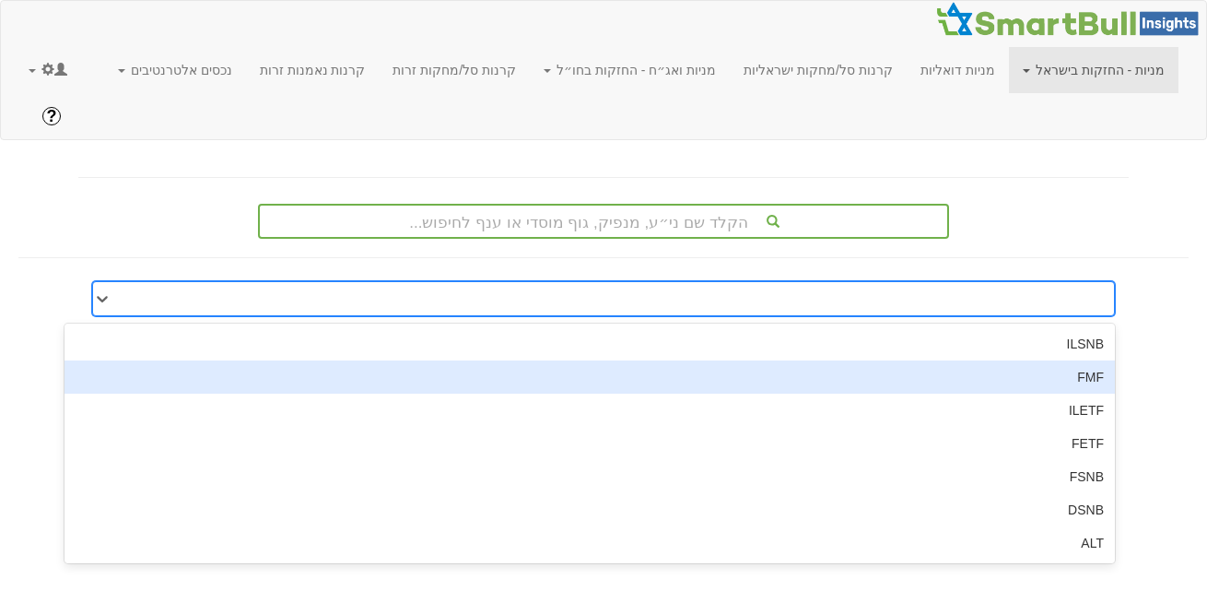
click at [1006, 360] on div "FMF" at bounding box center [590, 376] width 1050 height 33
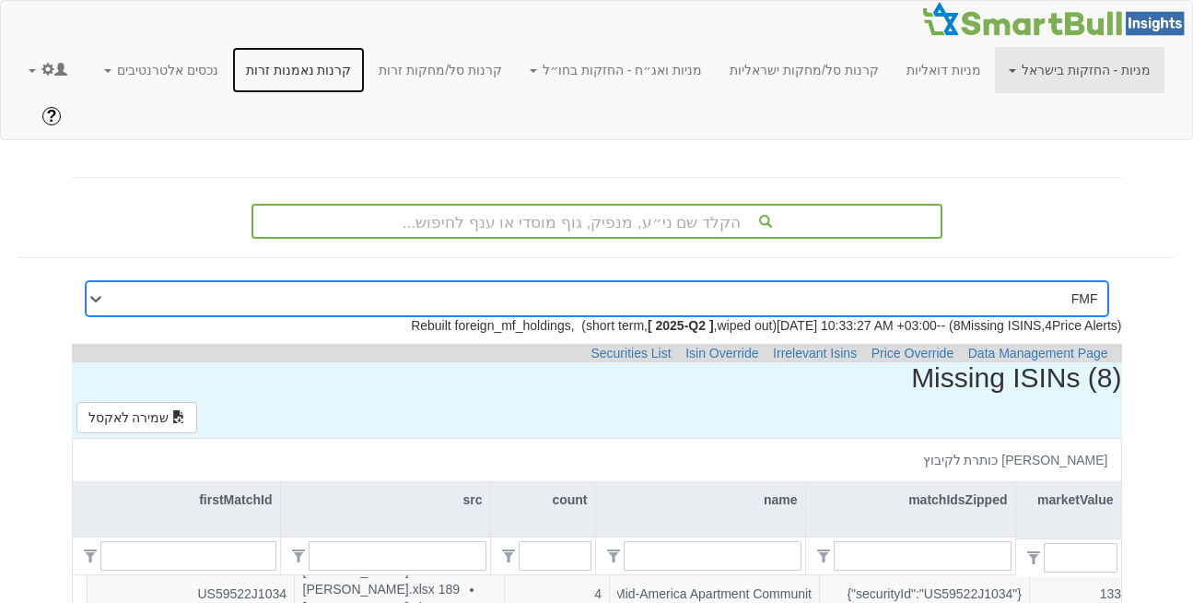
click at [366, 73] on link "קרנות נאמנות זרות" at bounding box center [299, 70] width 134 height 46
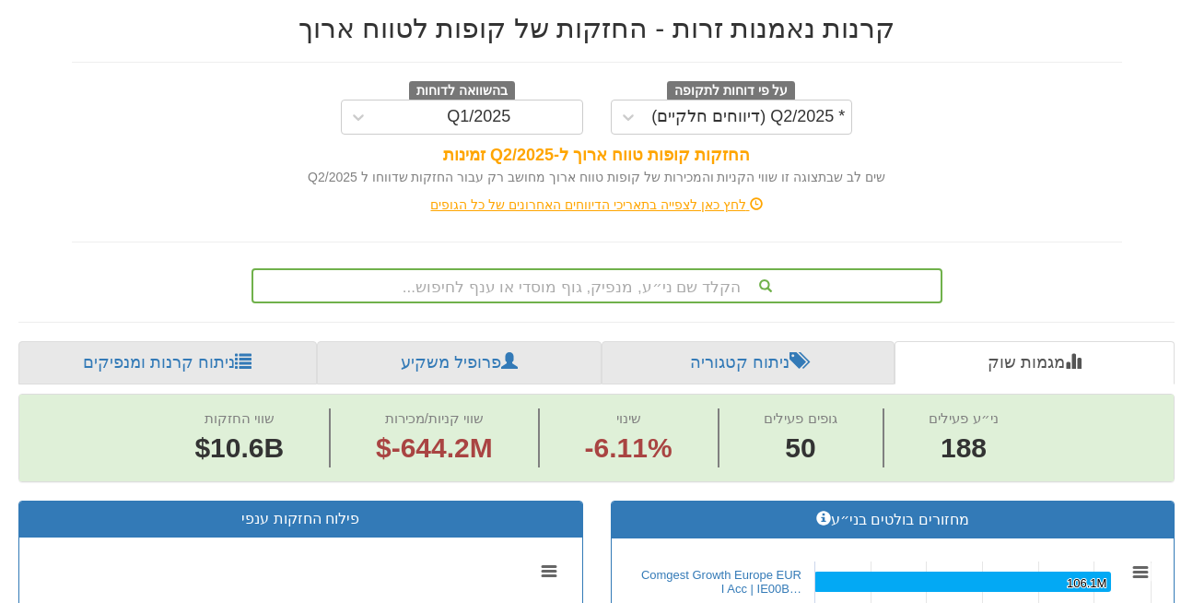
scroll to position [184, 0]
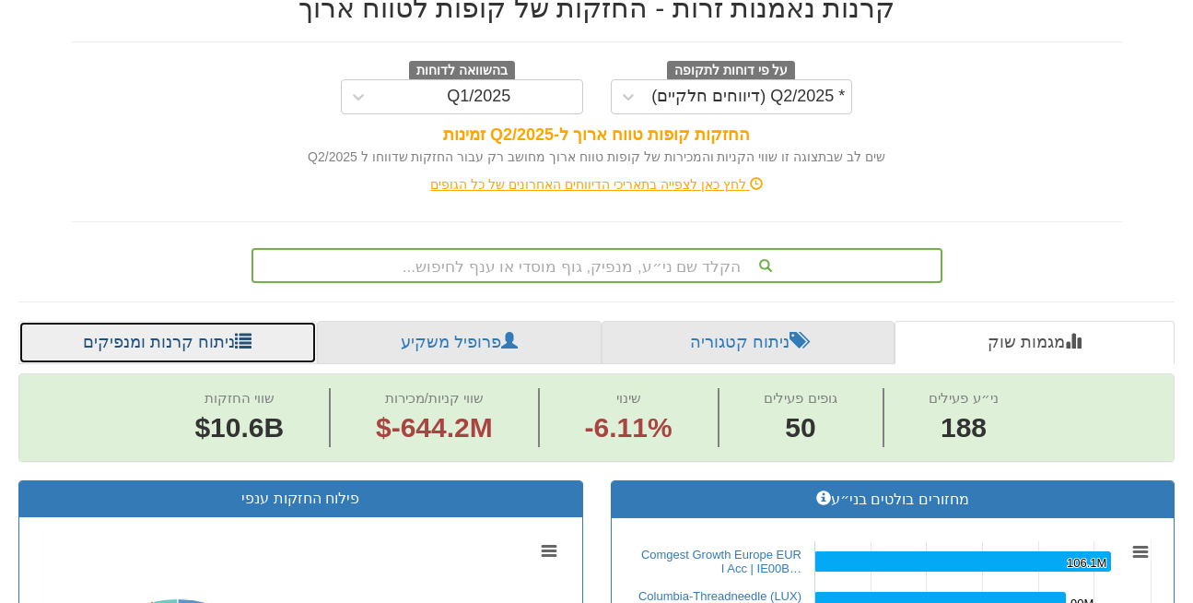
click at [165, 321] on link "ניתוח קרנות ומנפיקים" at bounding box center [167, 343] width 299 height 44
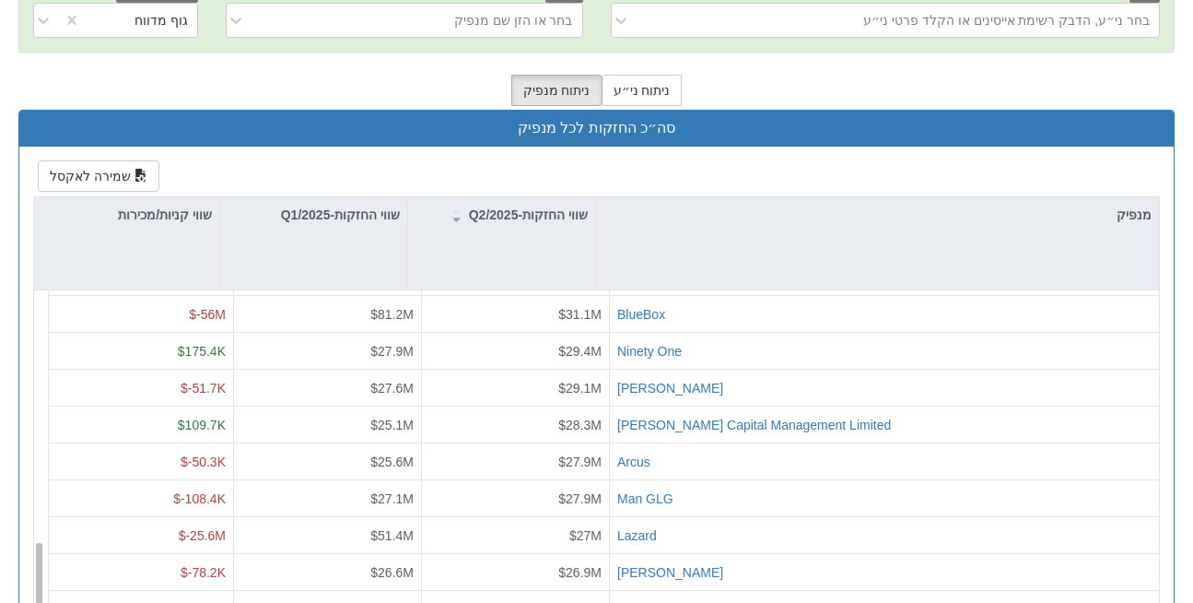
scroll to position [1880, 0]
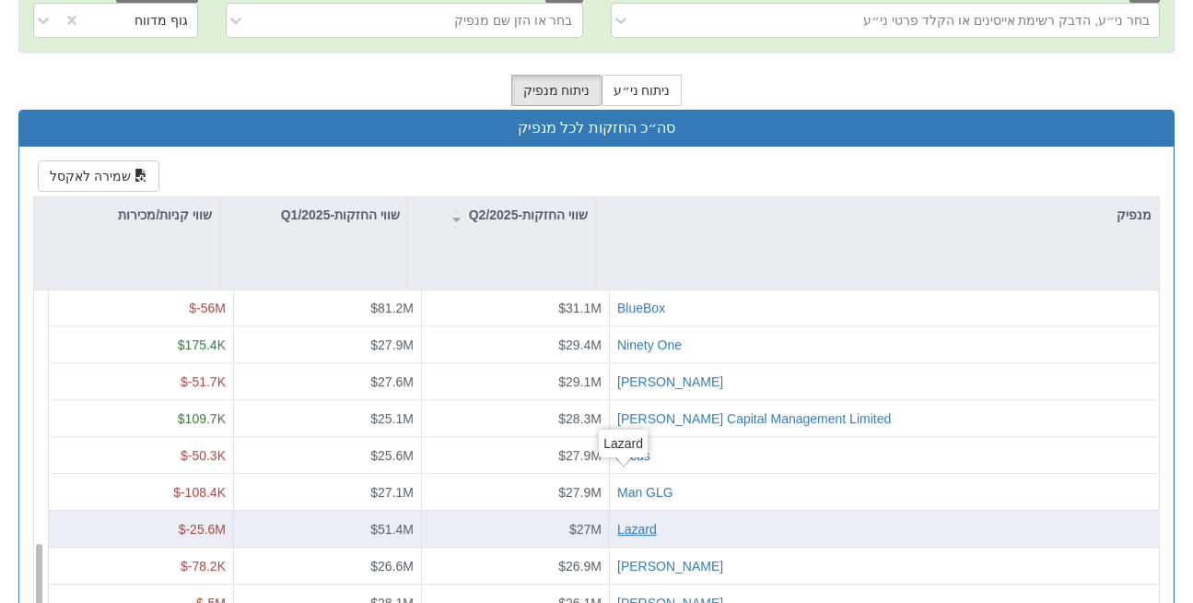
click at [628, 519] on div "Lazard" at bounding box center [637, 528] width 40 height 18
